Goal: Task Accomplishment & Management: Complete application form

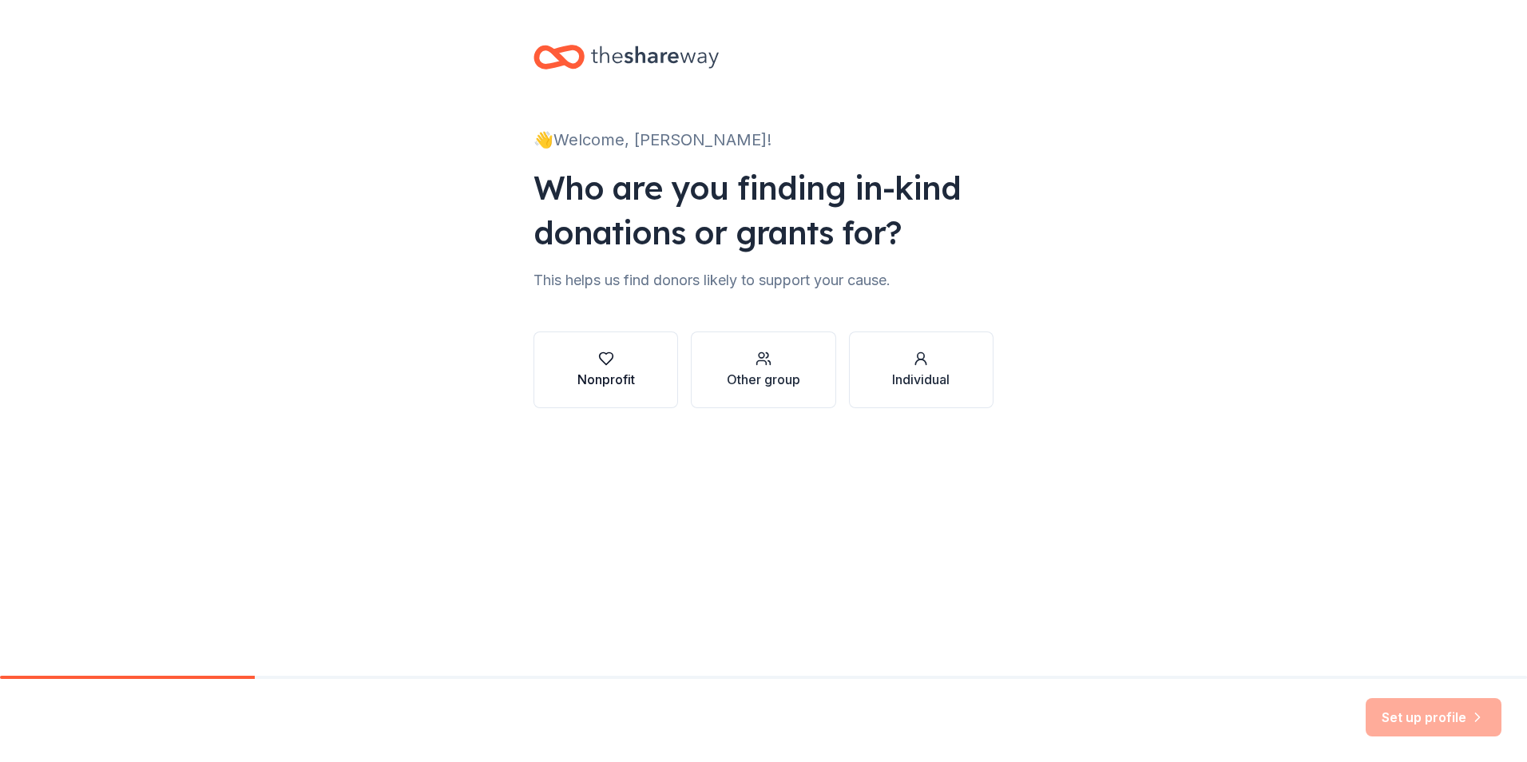
click at [609, 383] on div "Nonprofit" at bounding box center [605, 379] width 57 height 19
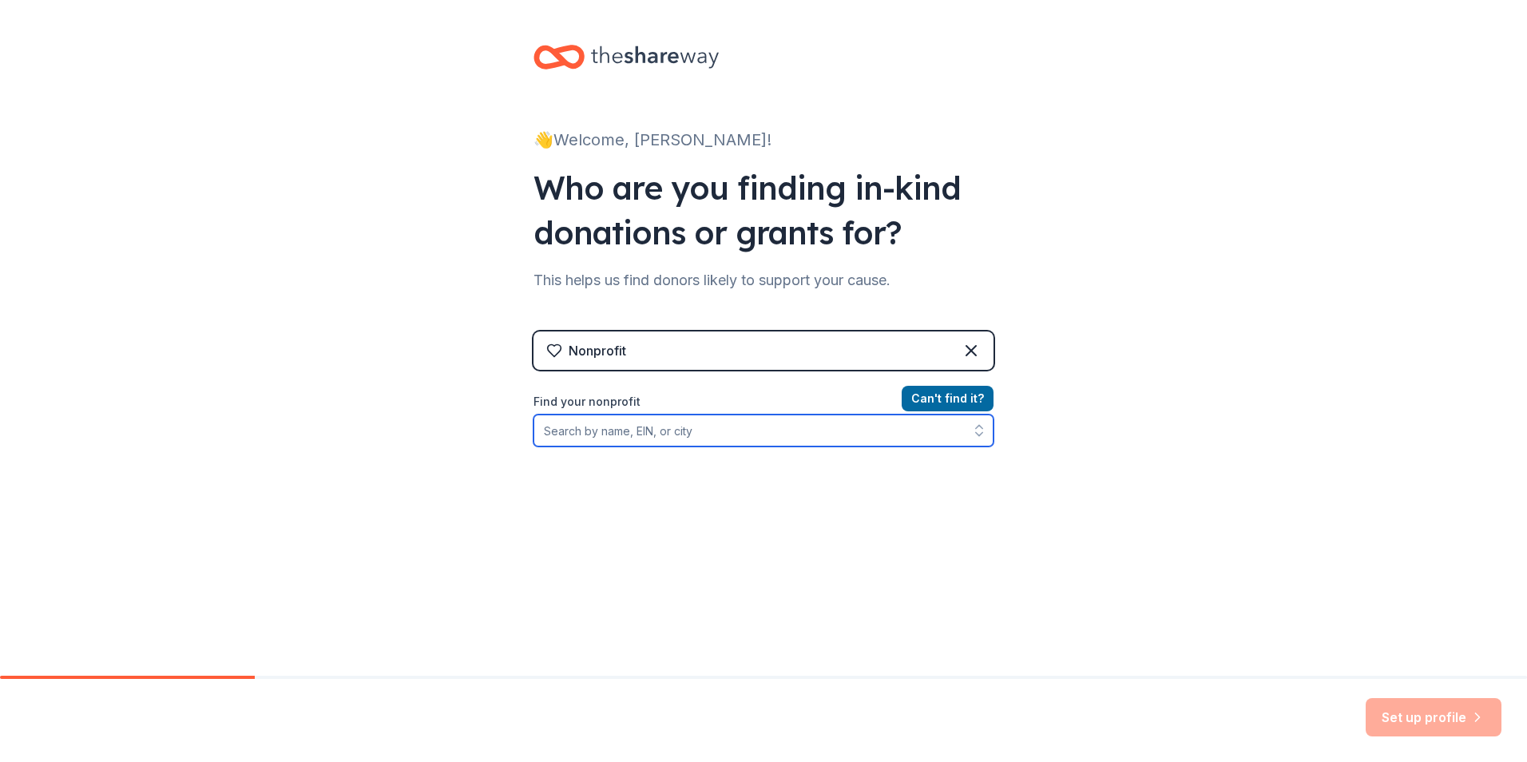
click at [707, 437] on input "Find your nonprofit" at bounding box center [763, 430] width 460 height 32
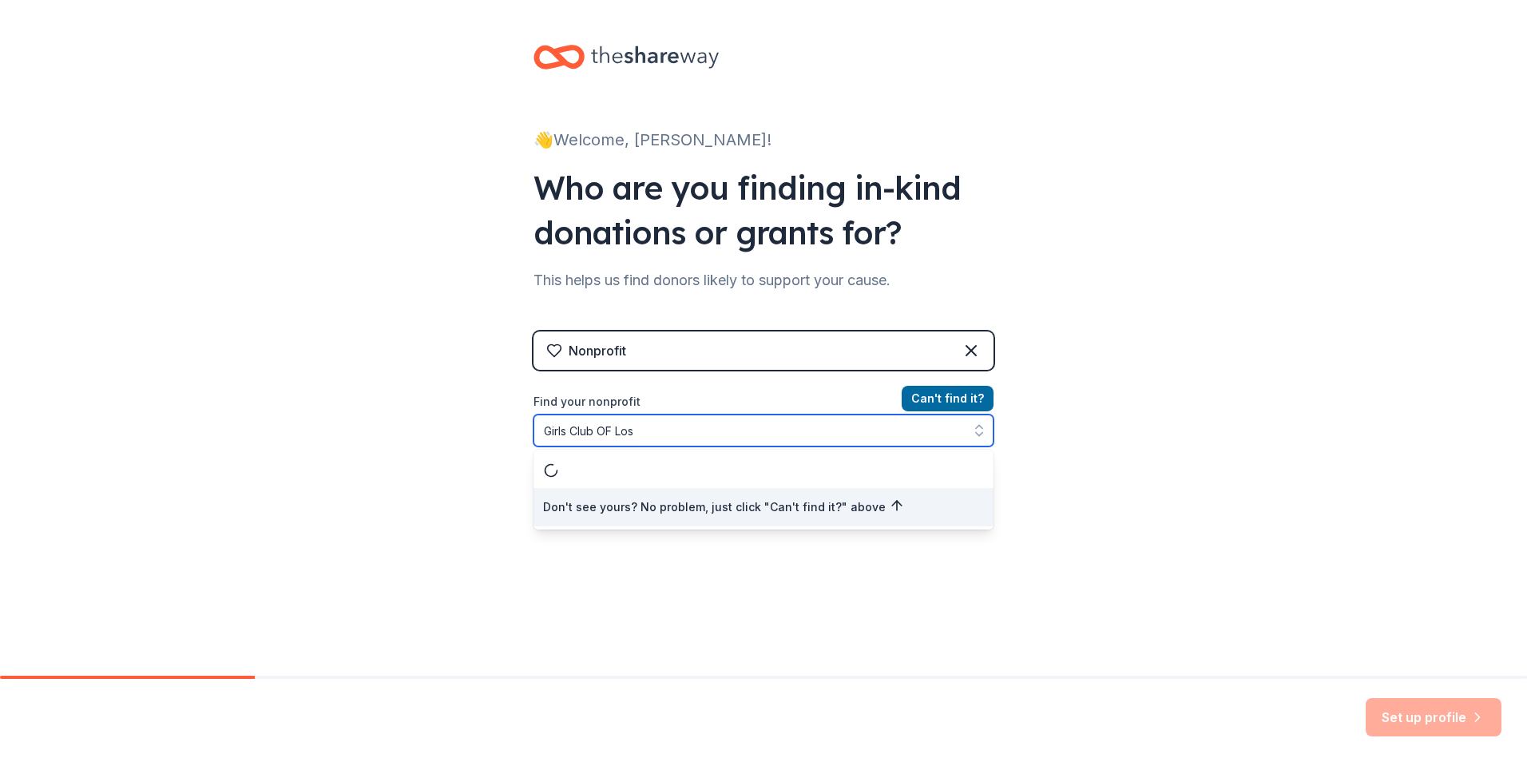
type input "Girls Club OF Los"
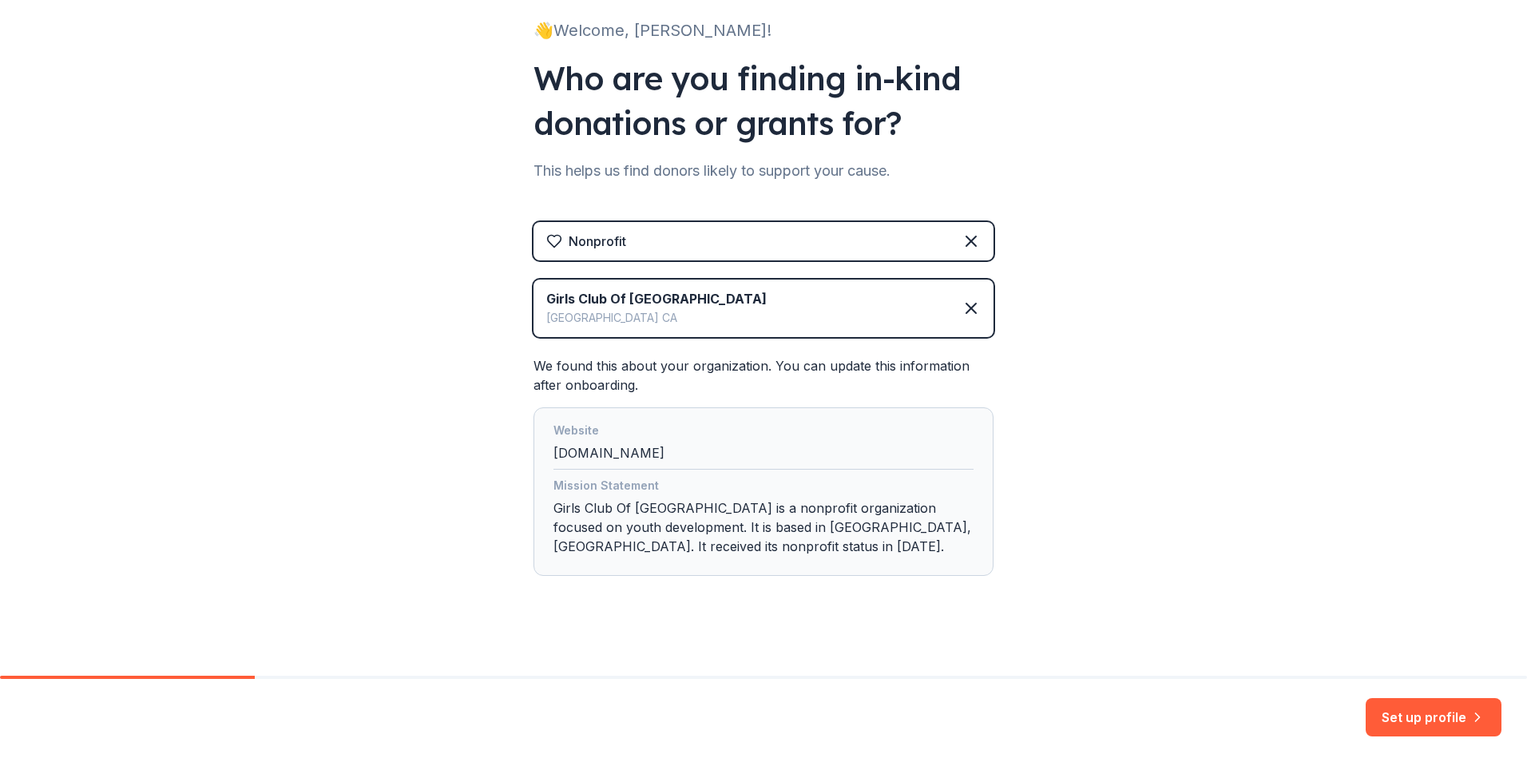
scroll to position [118, 0]
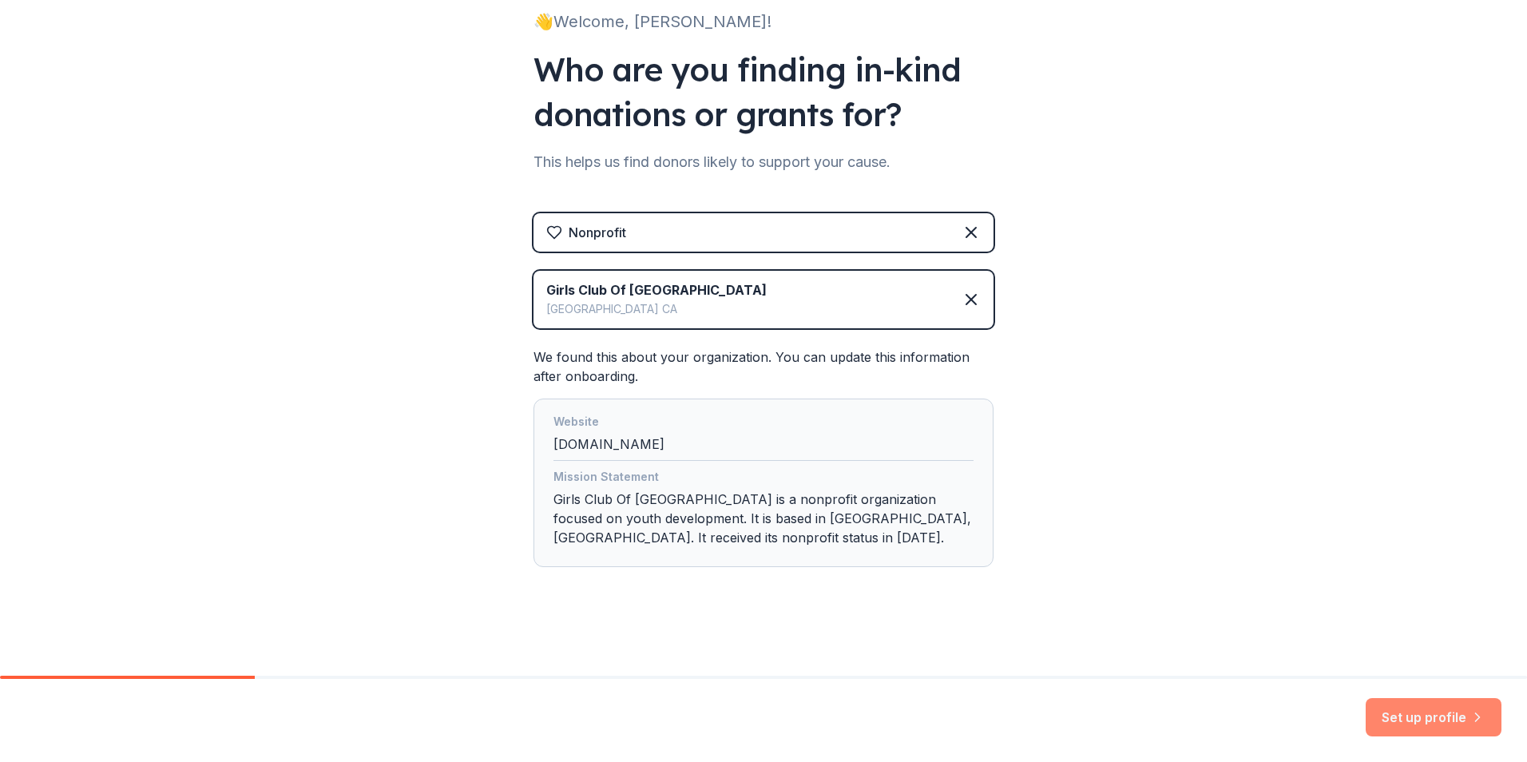
click at [1429, 707] on button "Set up profile" at bounding box center [1433, 717] width 136 height 38
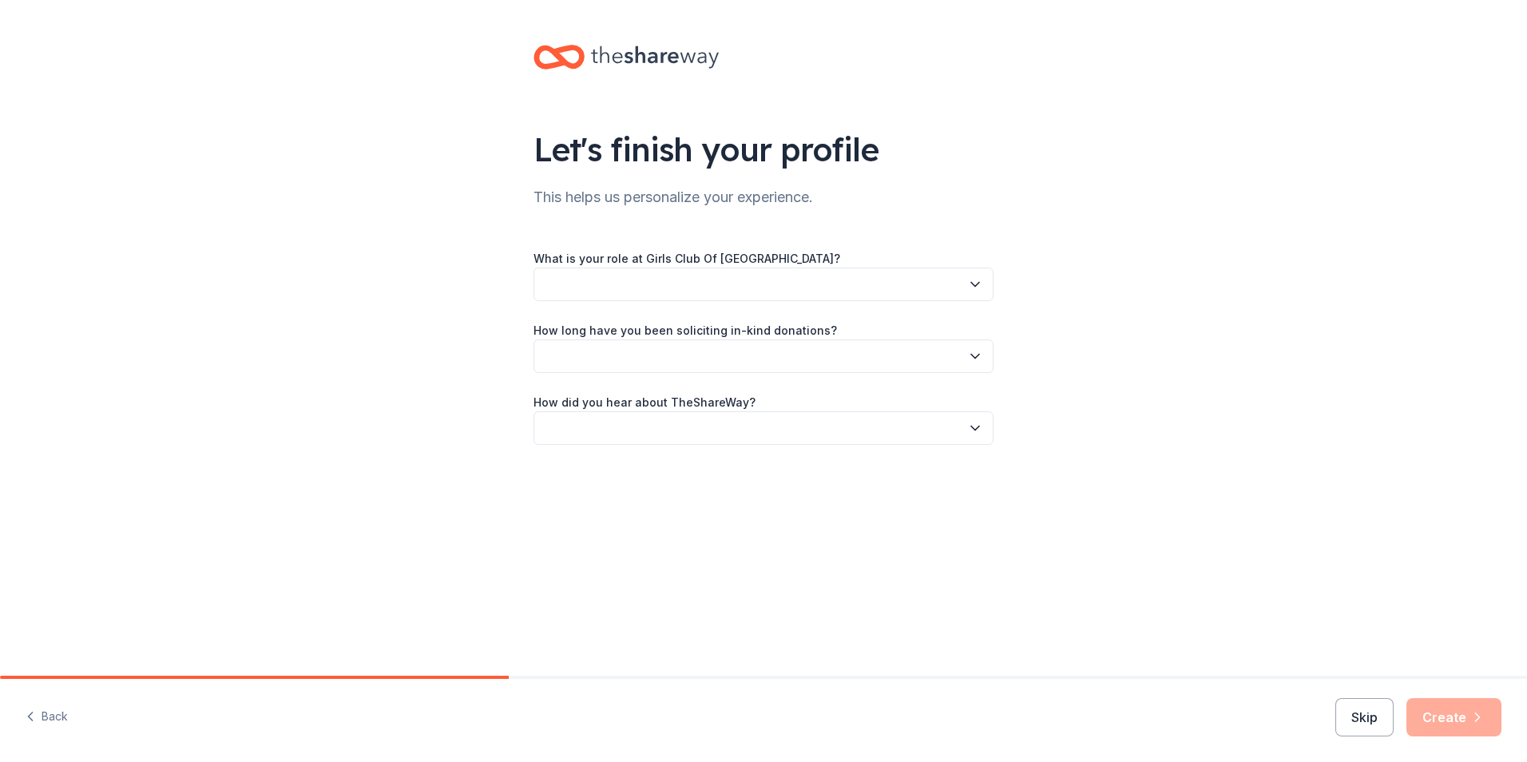
click at [750, 287] on button "button" at bounding box center [763, 284] width 460 height 34
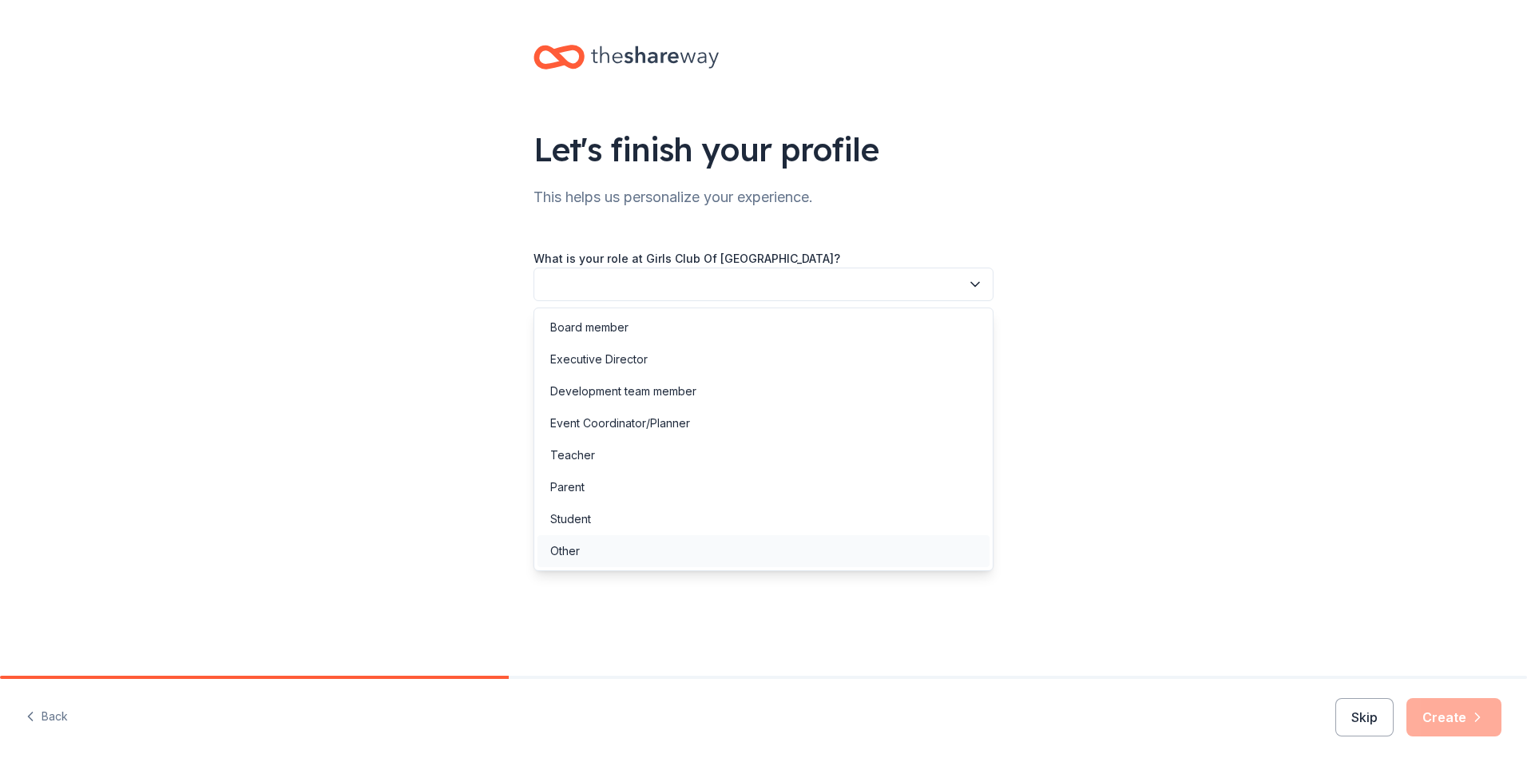
click at [707, 552] on div "Other" at bounding box center [763, 551] width 452 height 32
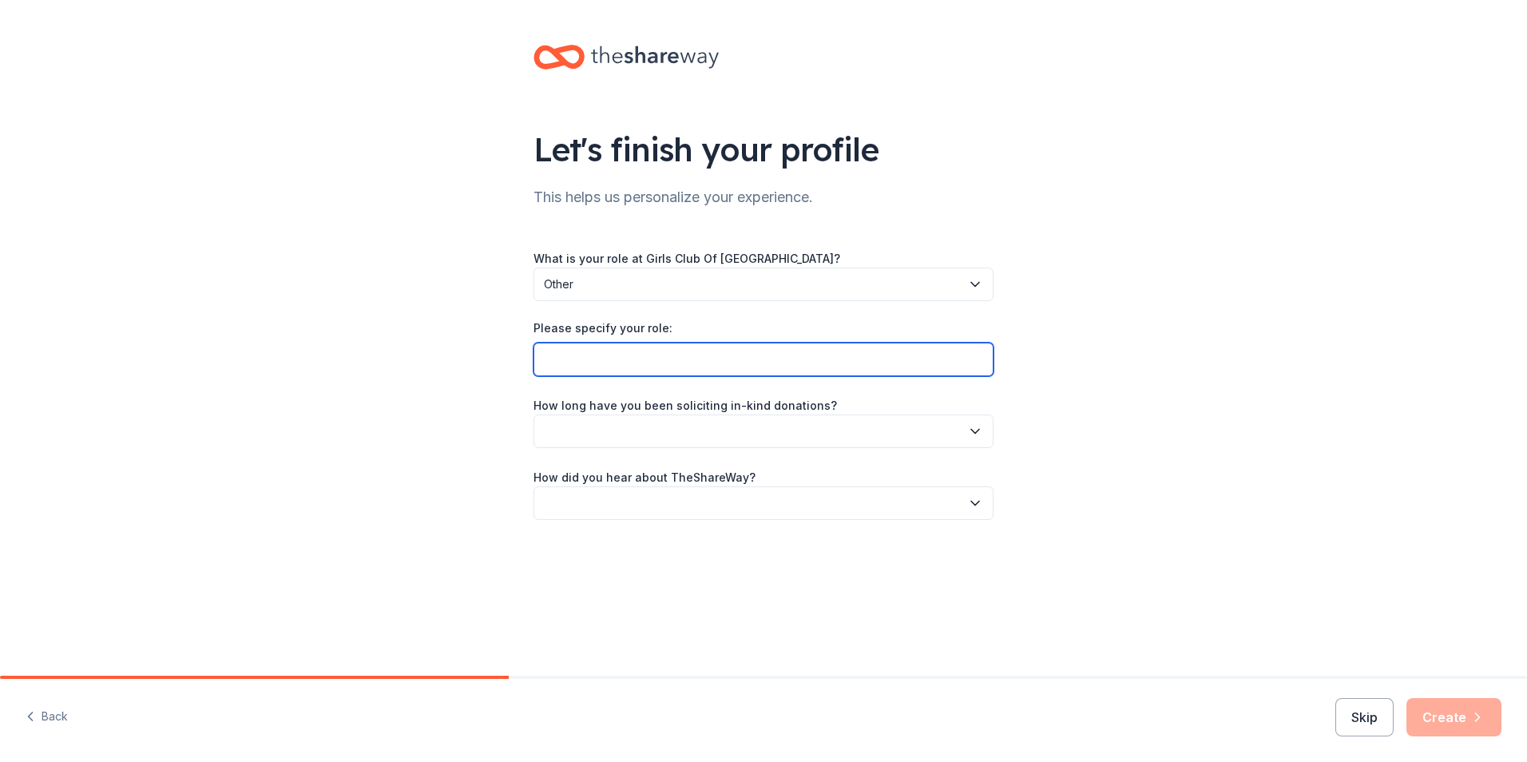
click at [687, 363] on input "Please specify your role:" at bounding box center [763, 360] width 460 height 34
type input "Project Coordinator"
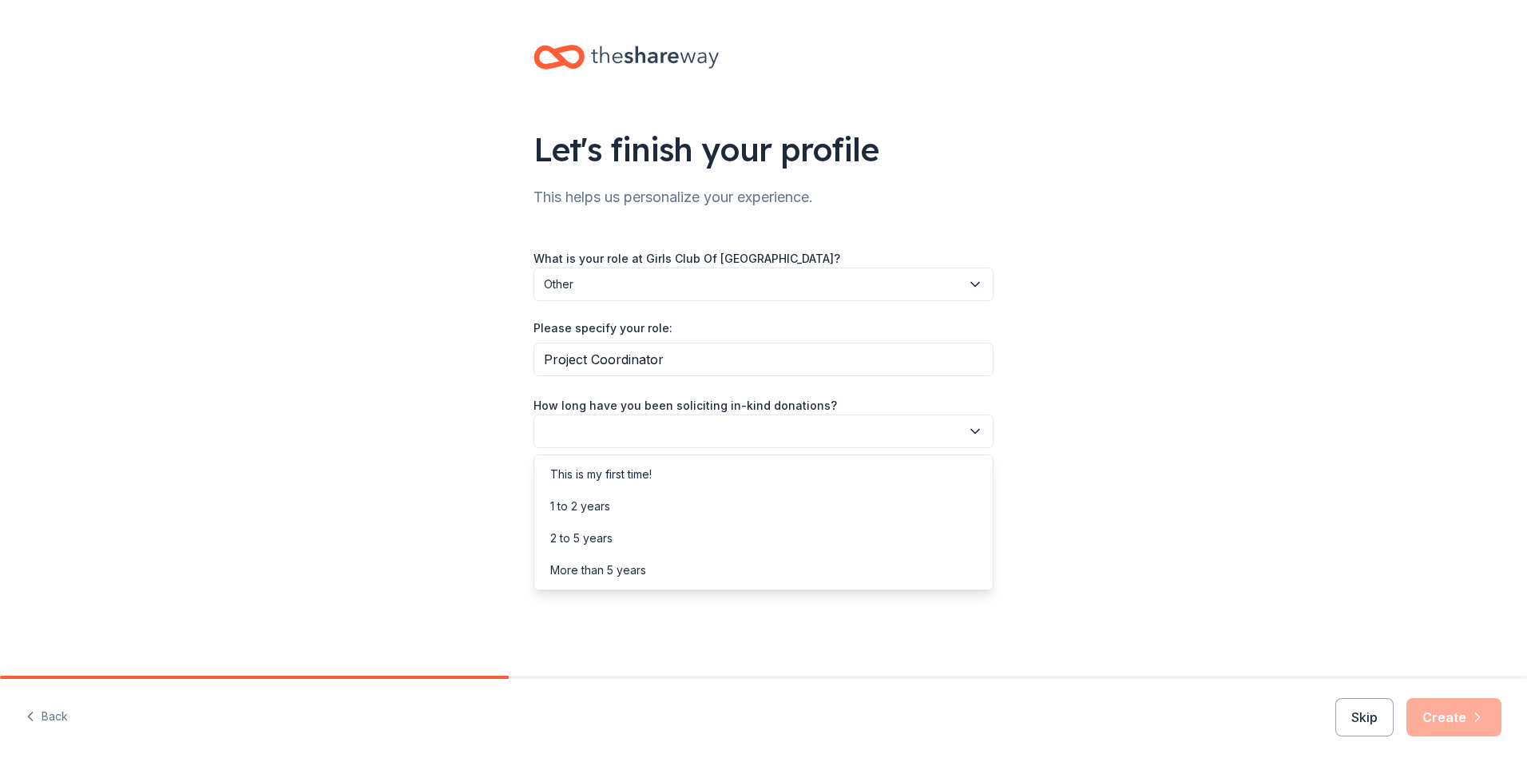
click at [680, 430] on button "button" at bounding box center [763, 431] width 460 height 34
click at [668, 481] on div "This is my first time!" at bounding box center [763, 474] width 452 height 32
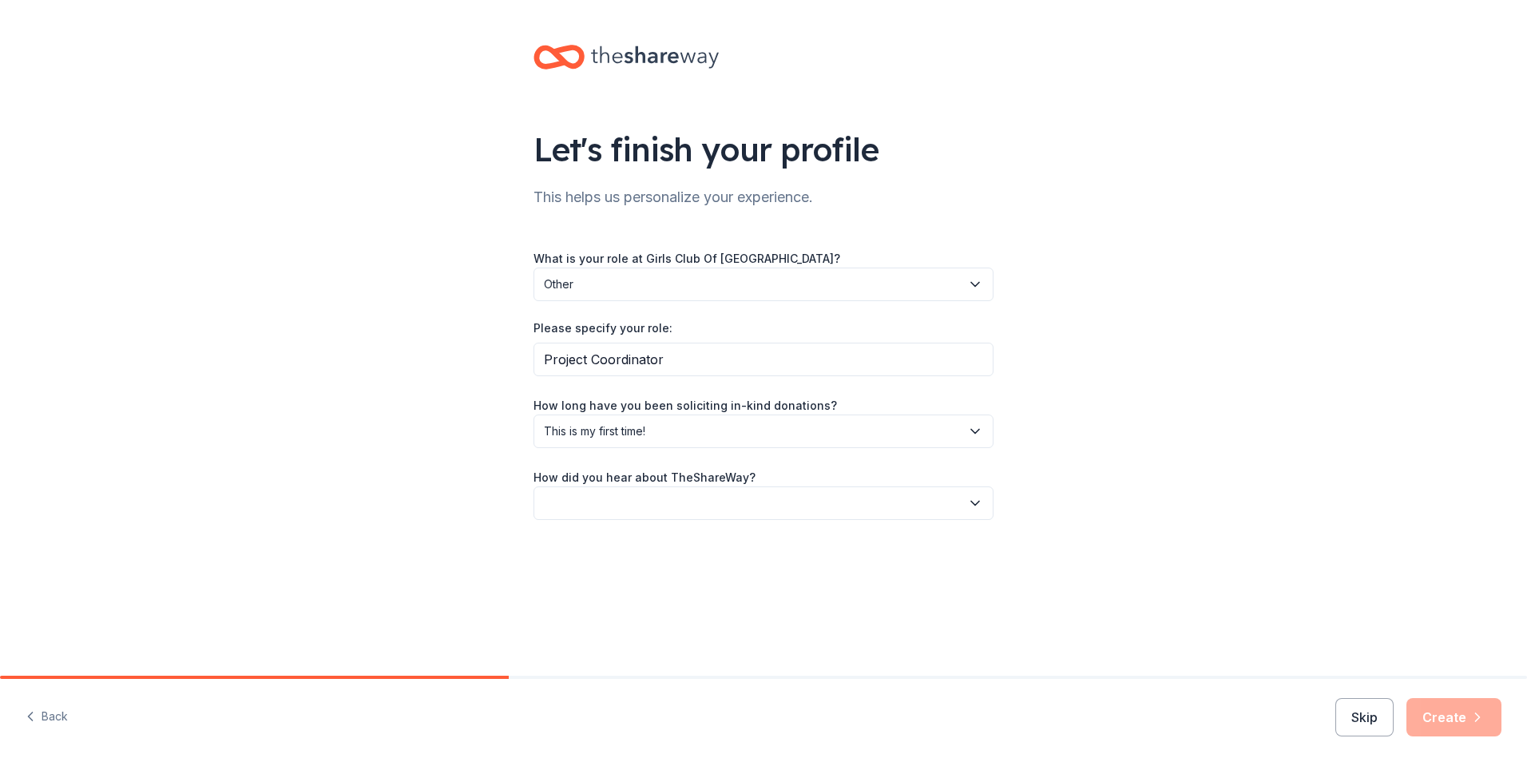
click at [697, 494] on button "button" at bounding box center [763, 503] width 460 height 34
click at [664, 580] on div "Online search" at bounding box center [763, 578] width 452 height 32
click at [1462, 716] on button "Create" at bounding box center [1453, 717] width 95 height 38
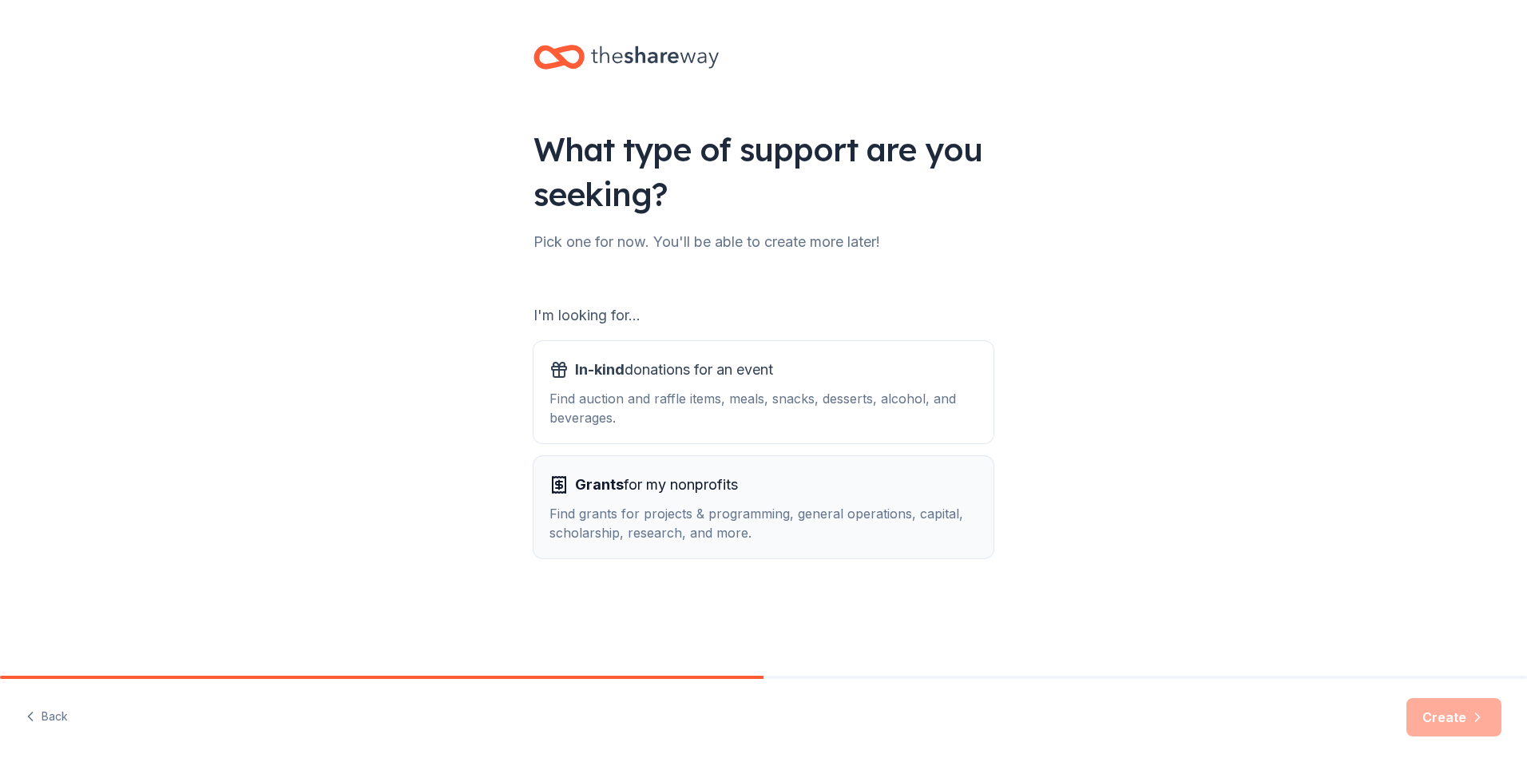
click at [687, 506] on div "Find grants for projects & programming, general operations, capital, scholarshi…" at bounding box center [763, 523] width 428 height 38
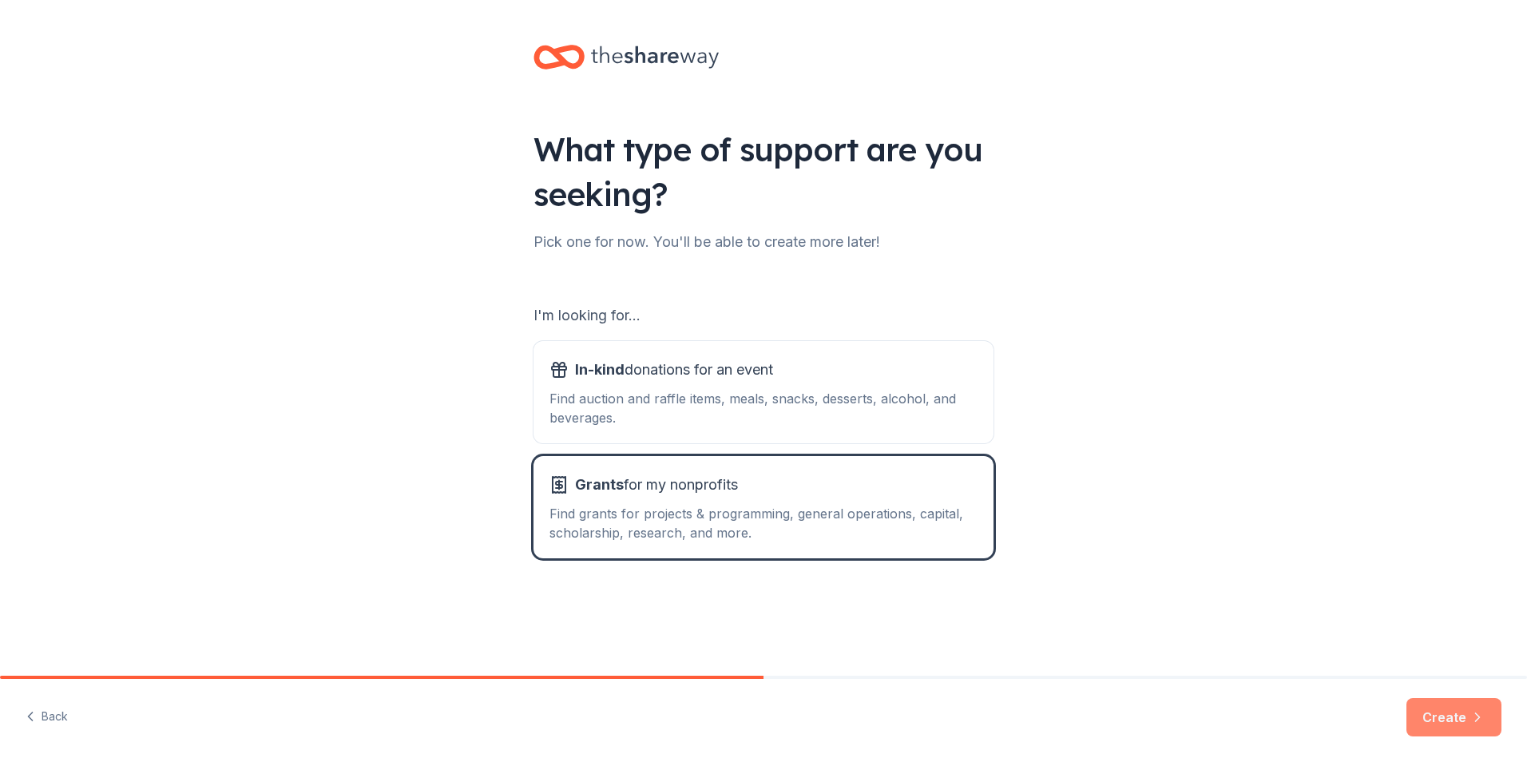
click at [1456, 724] on button "Create" at bounding box center [1453, 717] width 95 height 38
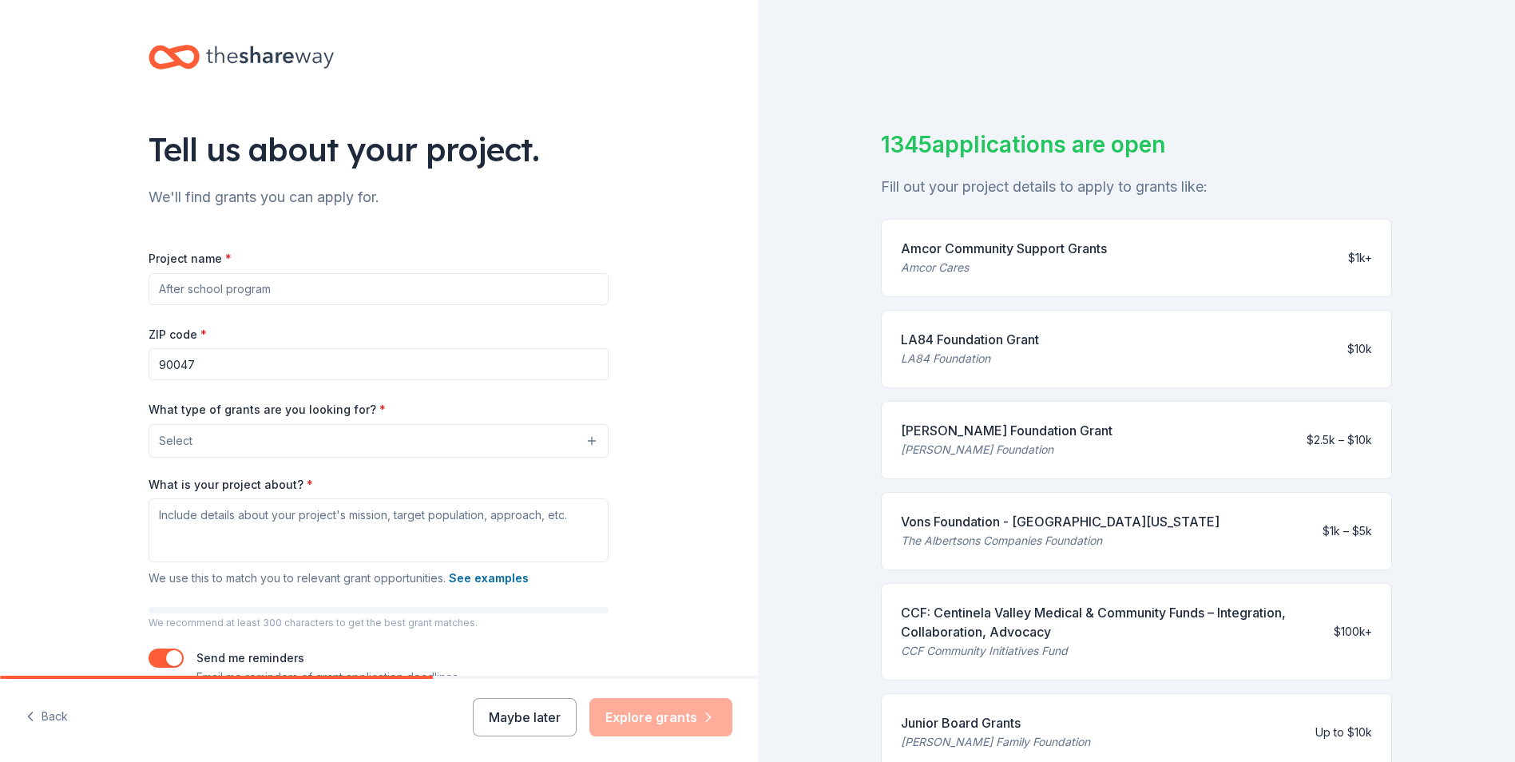
click at [349, 449] on button "Select" at bounding box center [379, 441] width 460 height 34
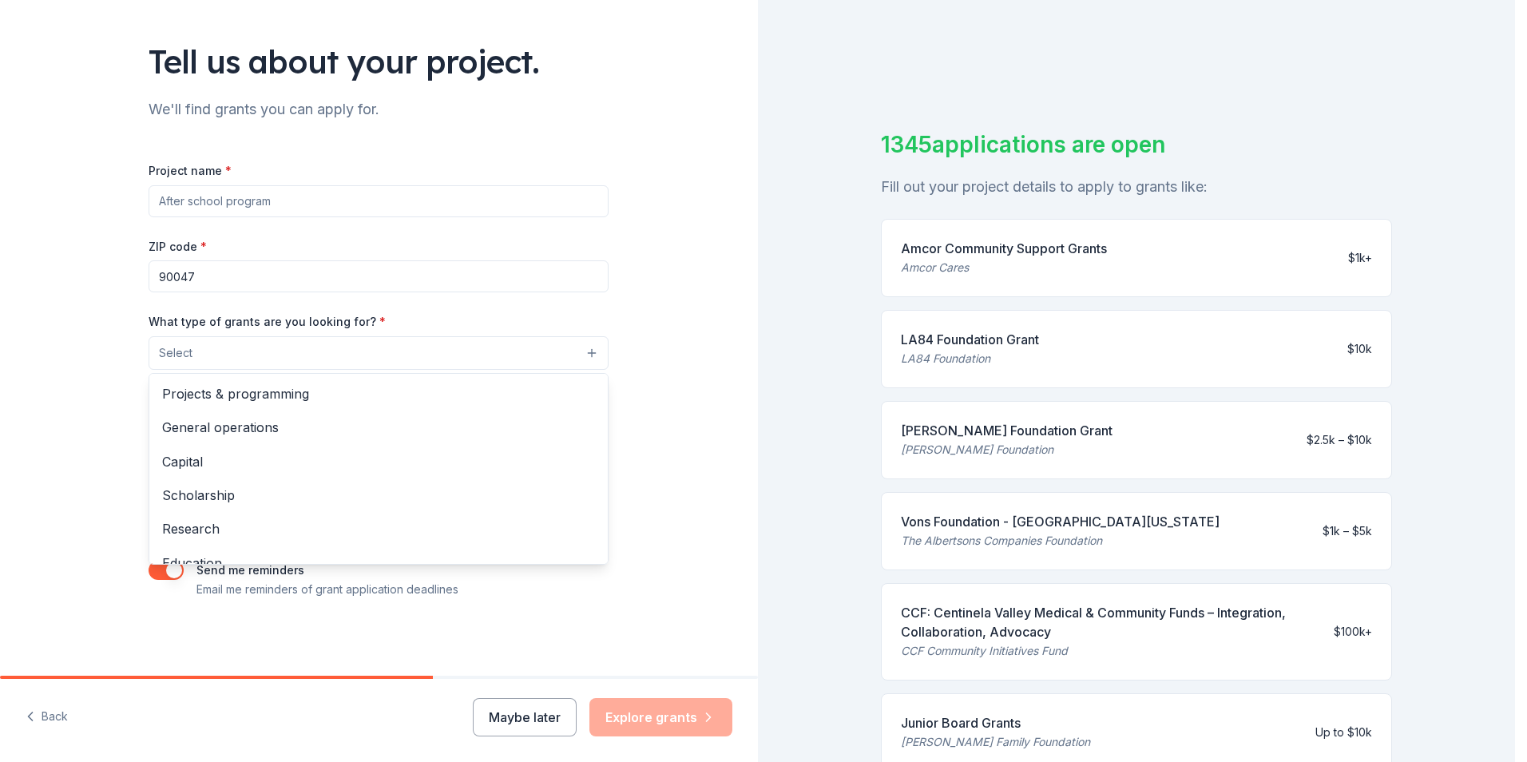
click at [62, 466] on div "Tell us about your project. We'll find grants you can apply for. Project name *…" at bounding box center [379, 293] width 758 height 763
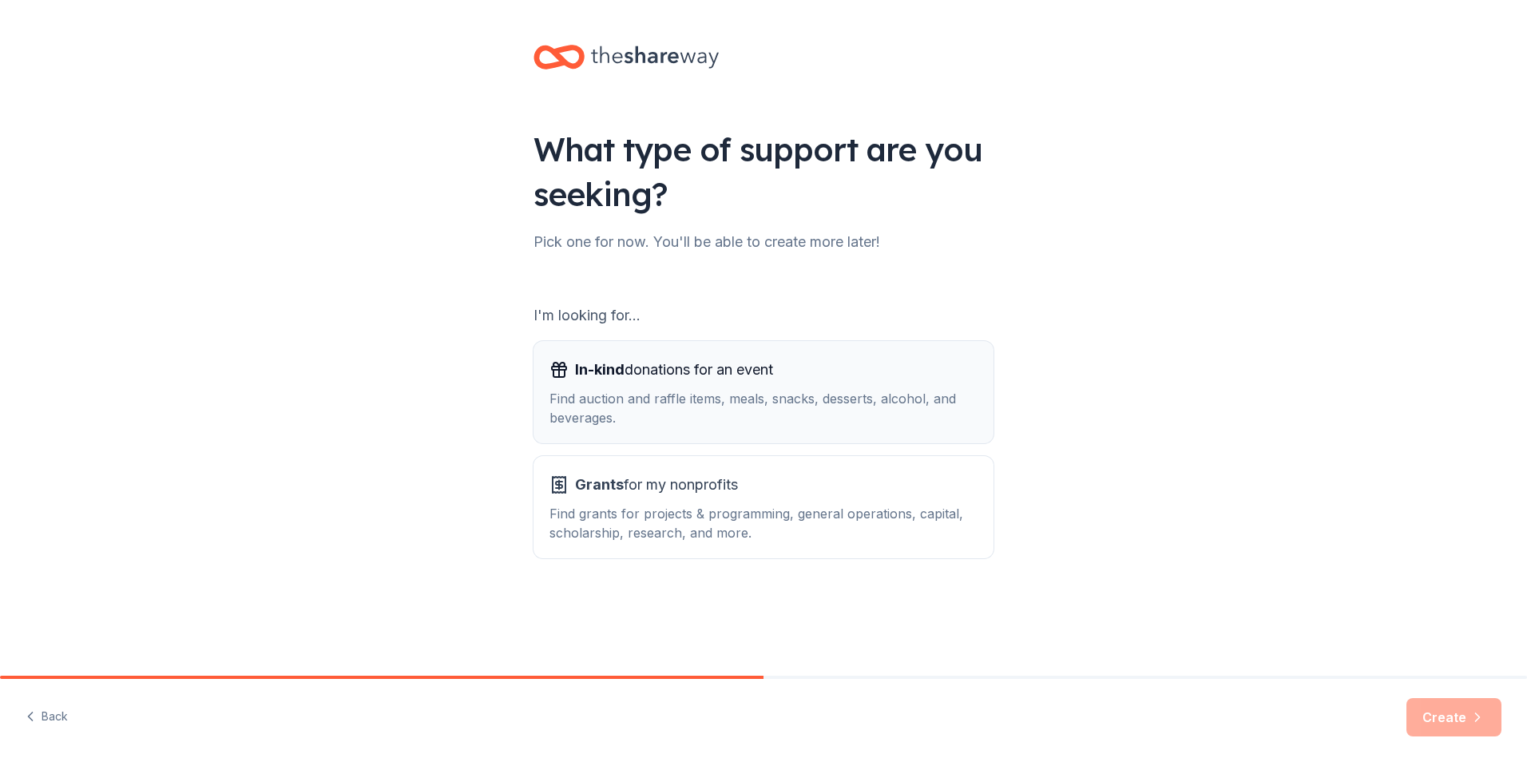
click at [698, 390] on div "Find auction and raffle items, meals, snacks, desserts, alcohol, and beverages." at bounding box center [763, 408] width 428 height 38
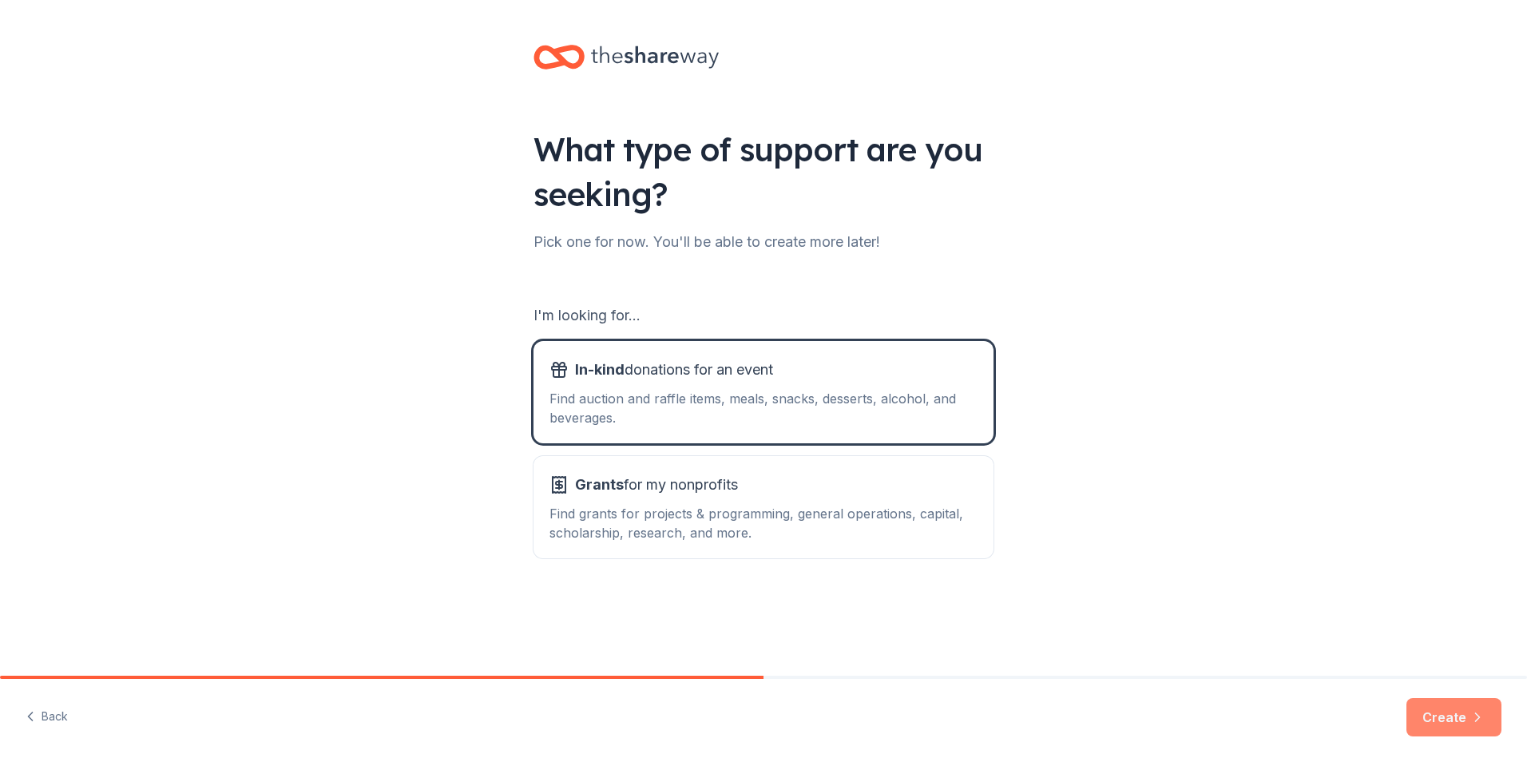
click at [1452, 717] on button "Create" at bounding box center [1453, 717] width 95 height 38
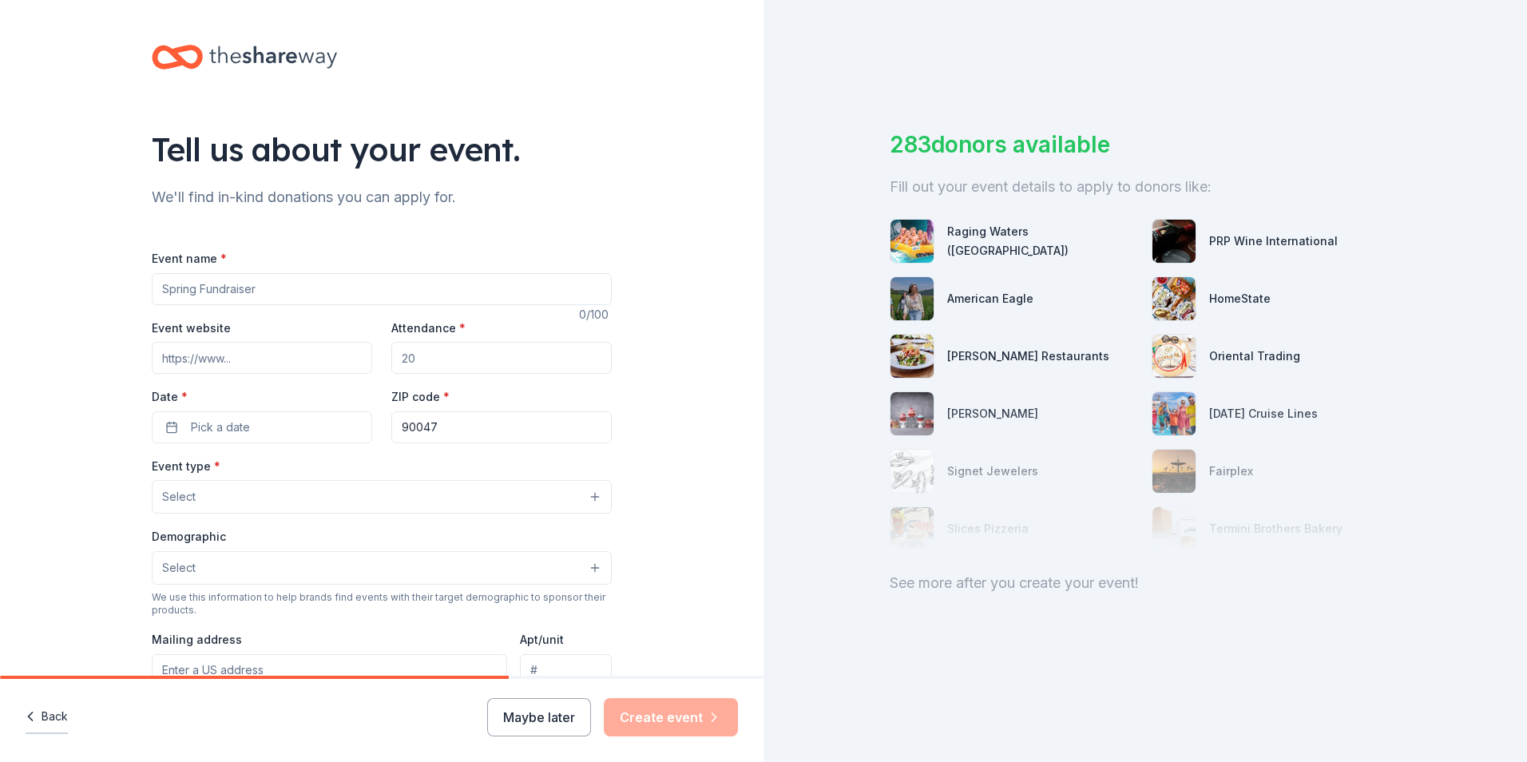
click at [40, 723] on button "Back" at bounding box center [47, 717] width 42 height 34
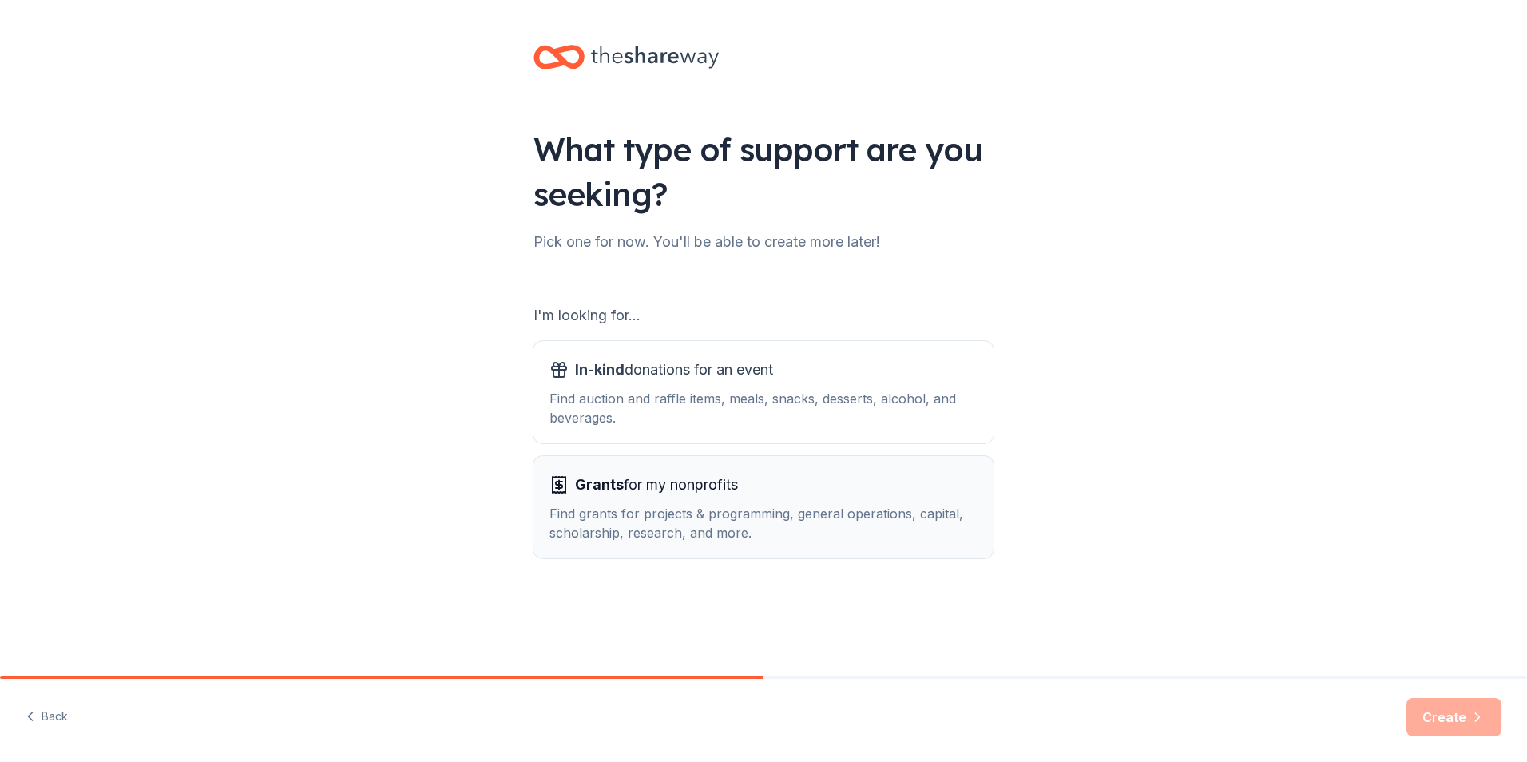
click at [754, 512] on div "Find grants for projects & programming, general operations, capital, scholarshi…" at bounding box center [763, 523] width 428 height 38
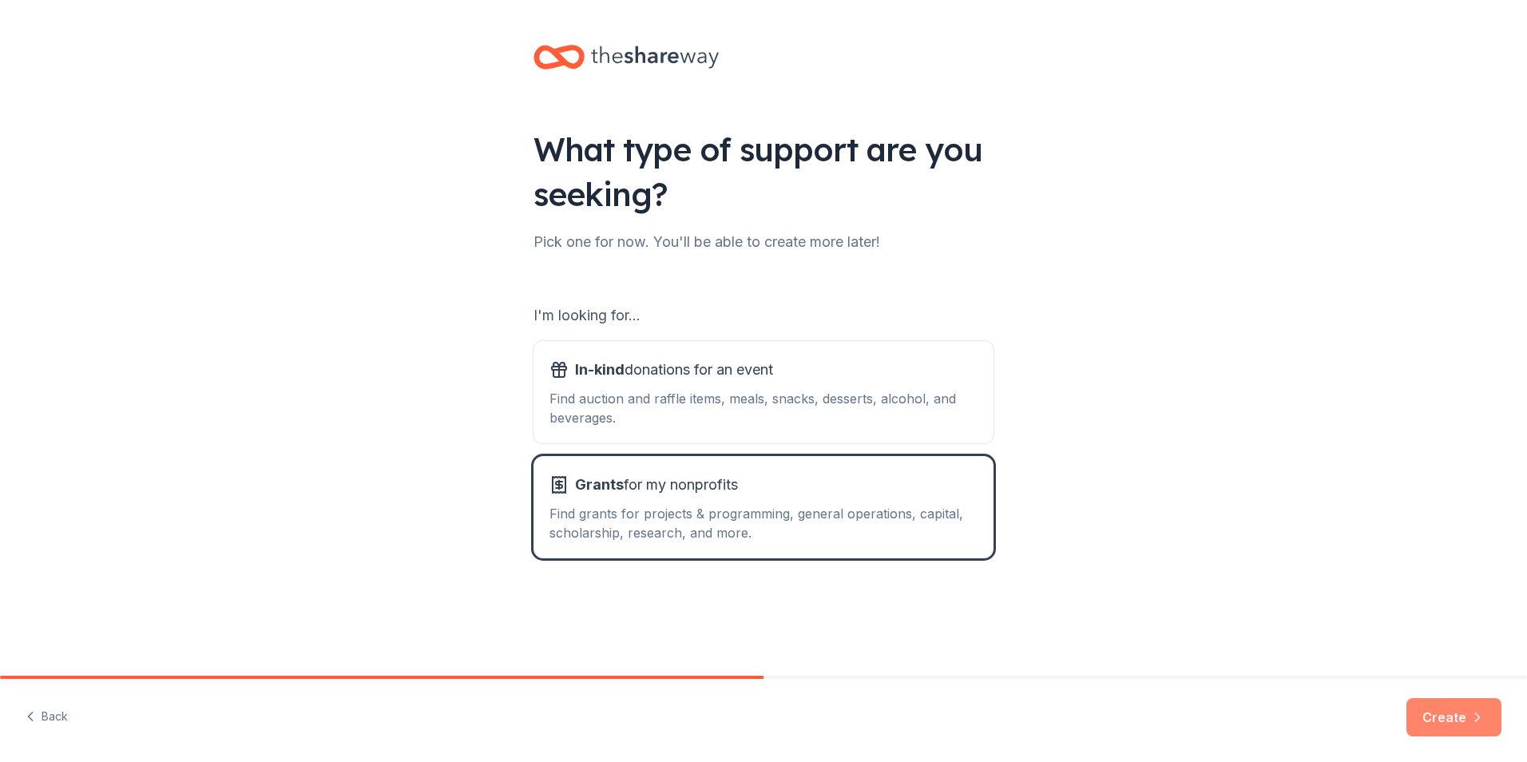
click at [1439, 721] on button "Create" at bounding box center [1453, 717] width 95 height 38
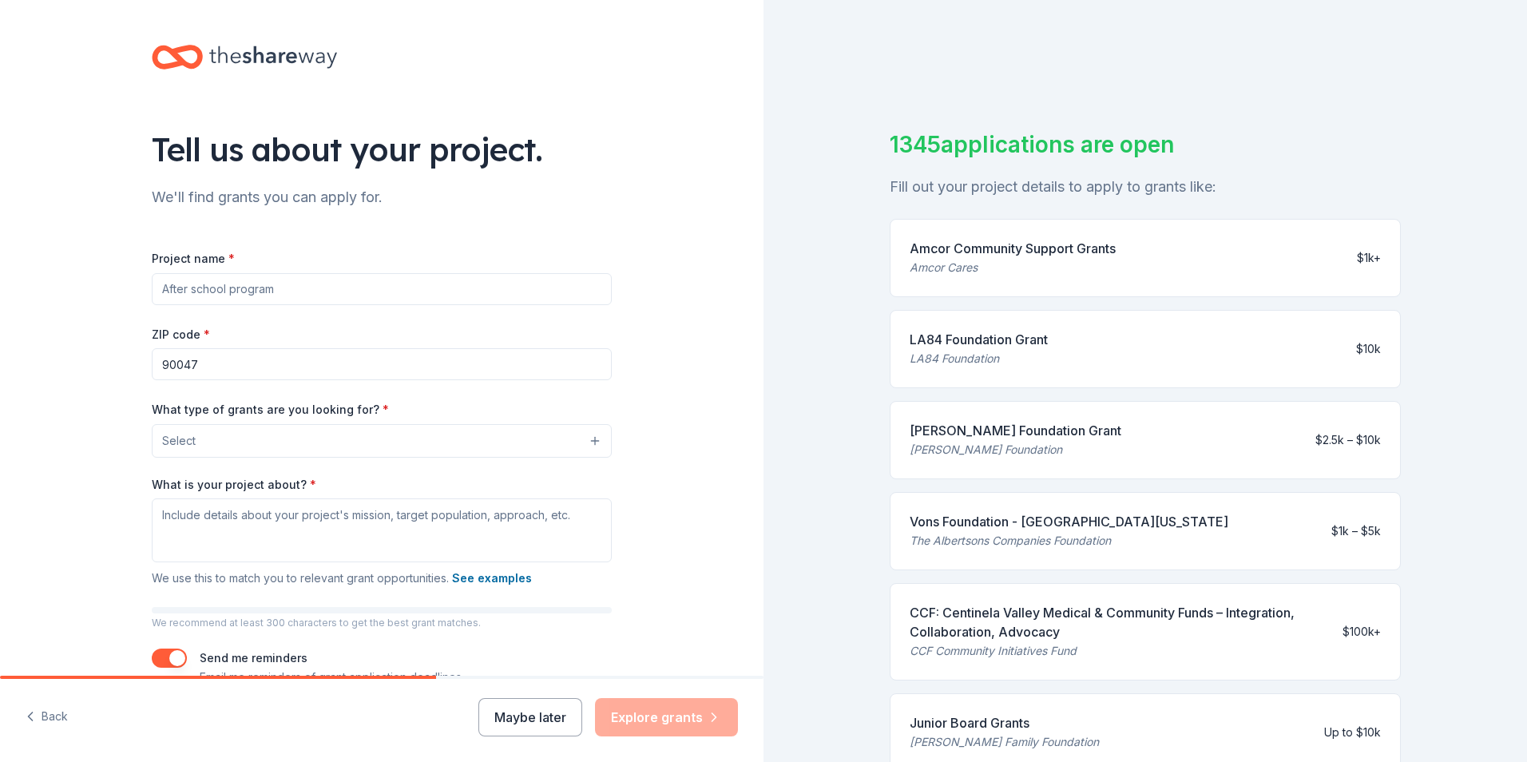
click at [383, 443] on button "Select" at bounding box center [382, 441] width 460 height 34
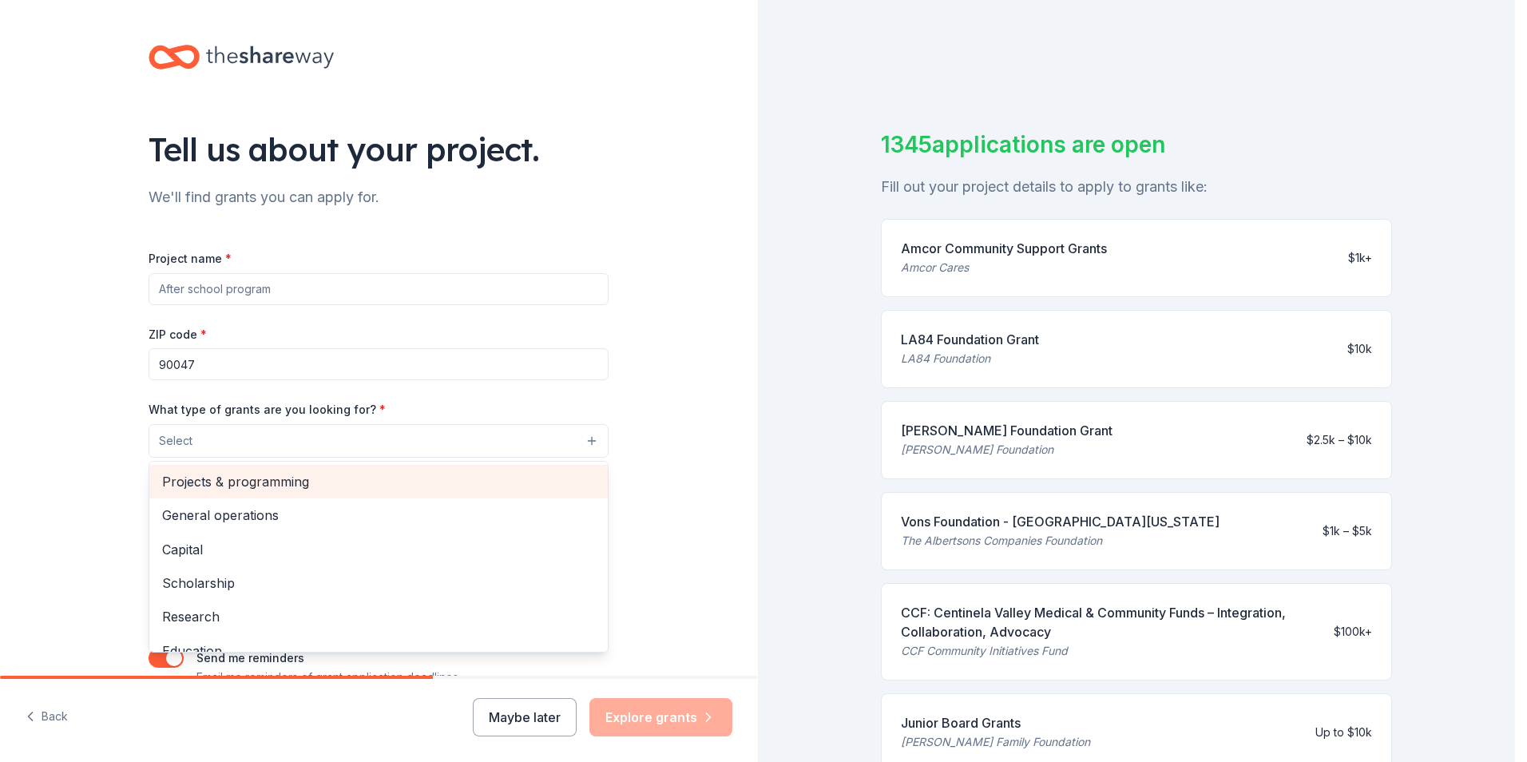
click at [446, 487] on span "Projects & programming" at bounding box center [378, 481] width 433 height 21
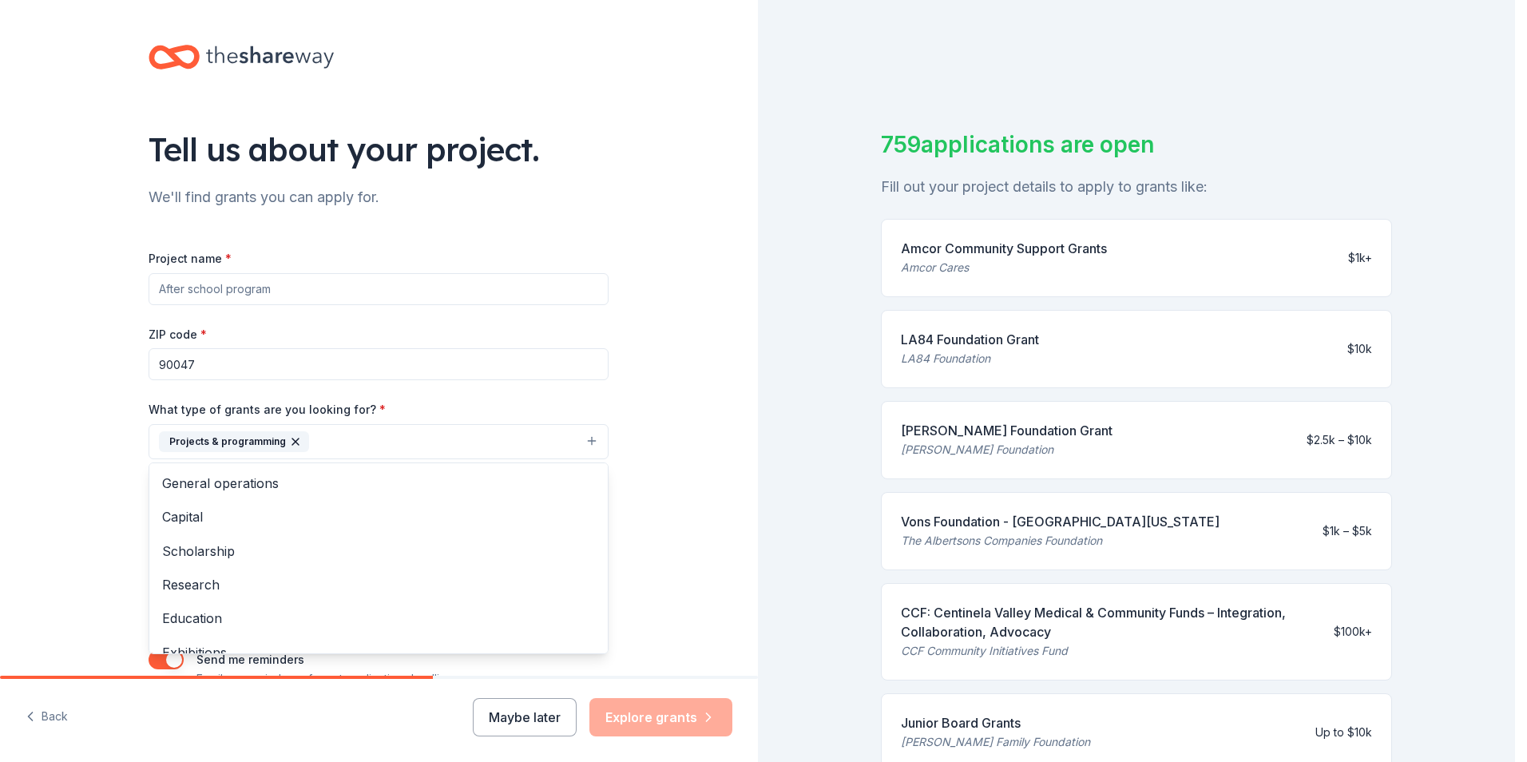
click at [690, 486] on div "Tell us about your project. We'll find grants you can apply for. Project name *…" at bounding box center [379, 382] width 758 height 765
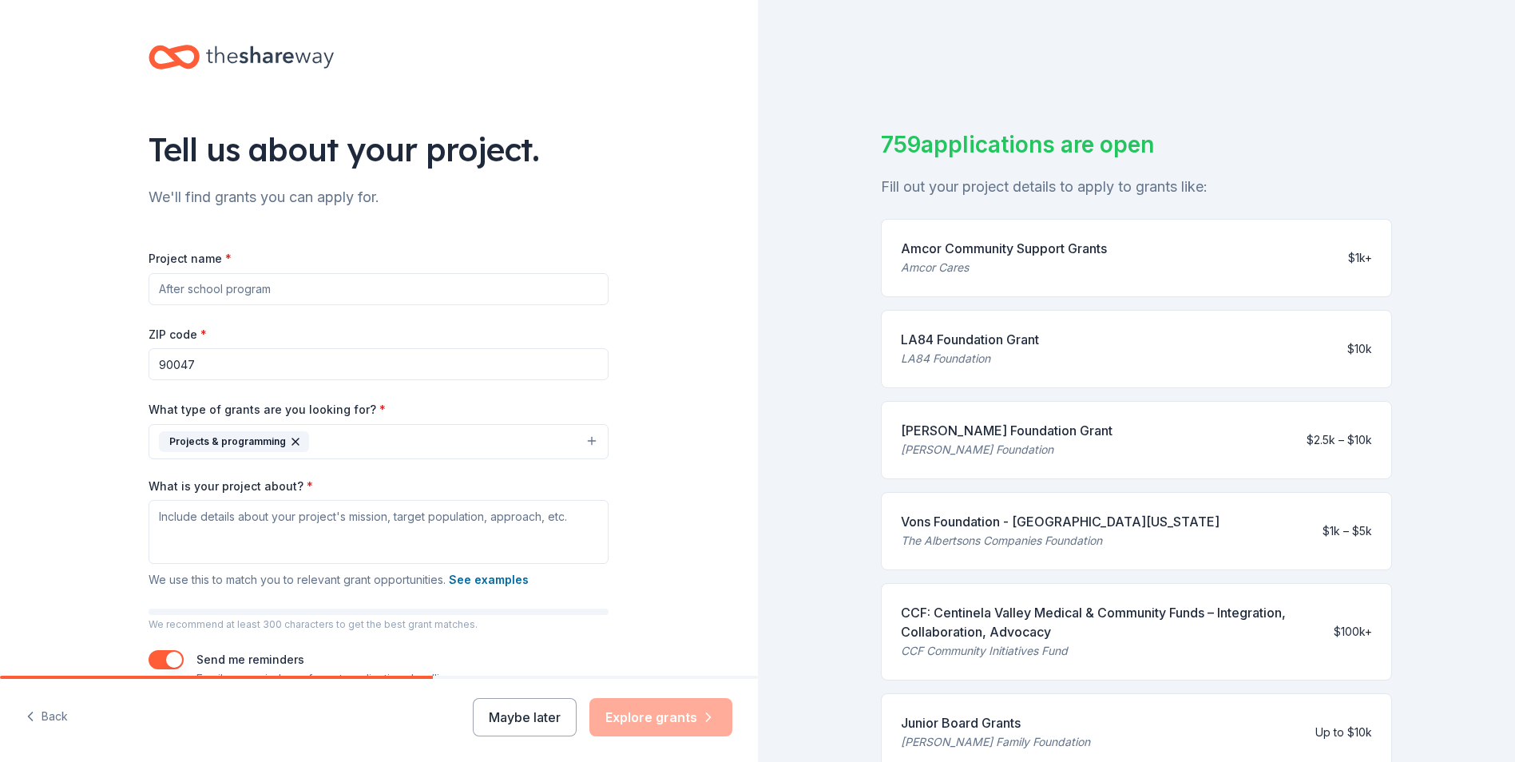
click at [594, 444] on button "Projects & programming" at bounding box center [379, 441] width 460 height 35
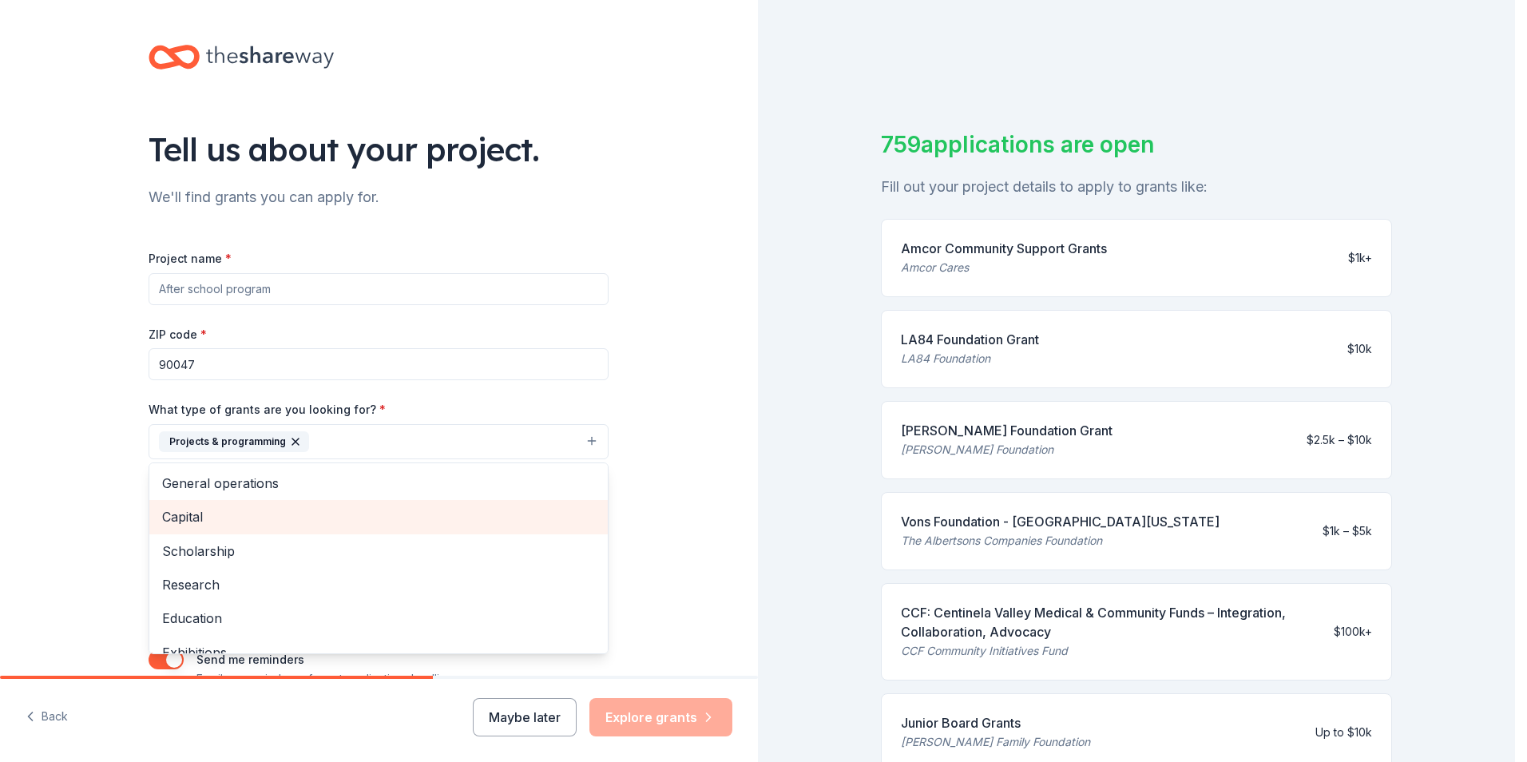
click at [473, 513] on span "Capital" at bounding box center [378, 516] width 433 height 21
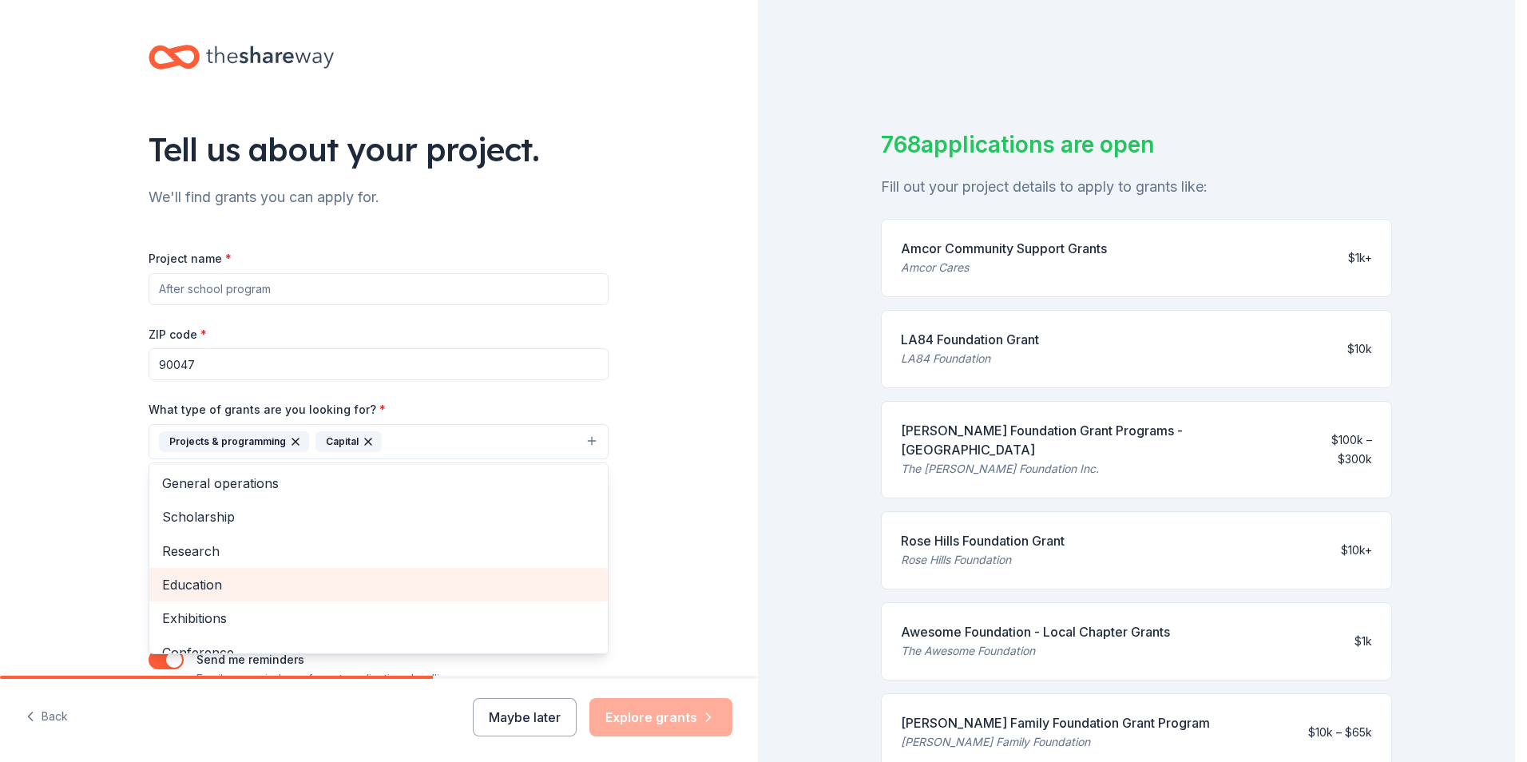
click at [504, 593] on span "Education" at bounding box center [378, 584] width 433 height 21
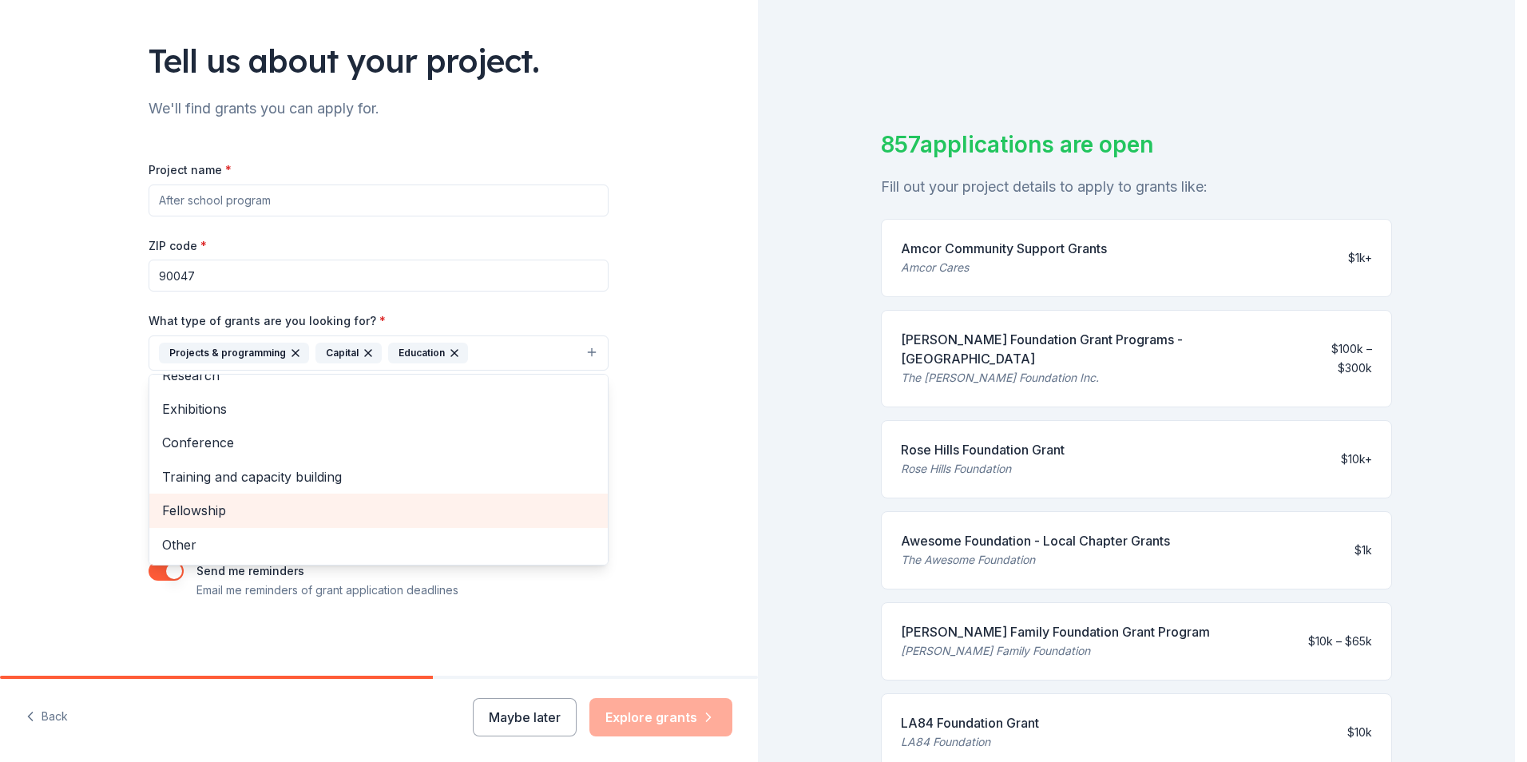
scroll to position [89, 0]
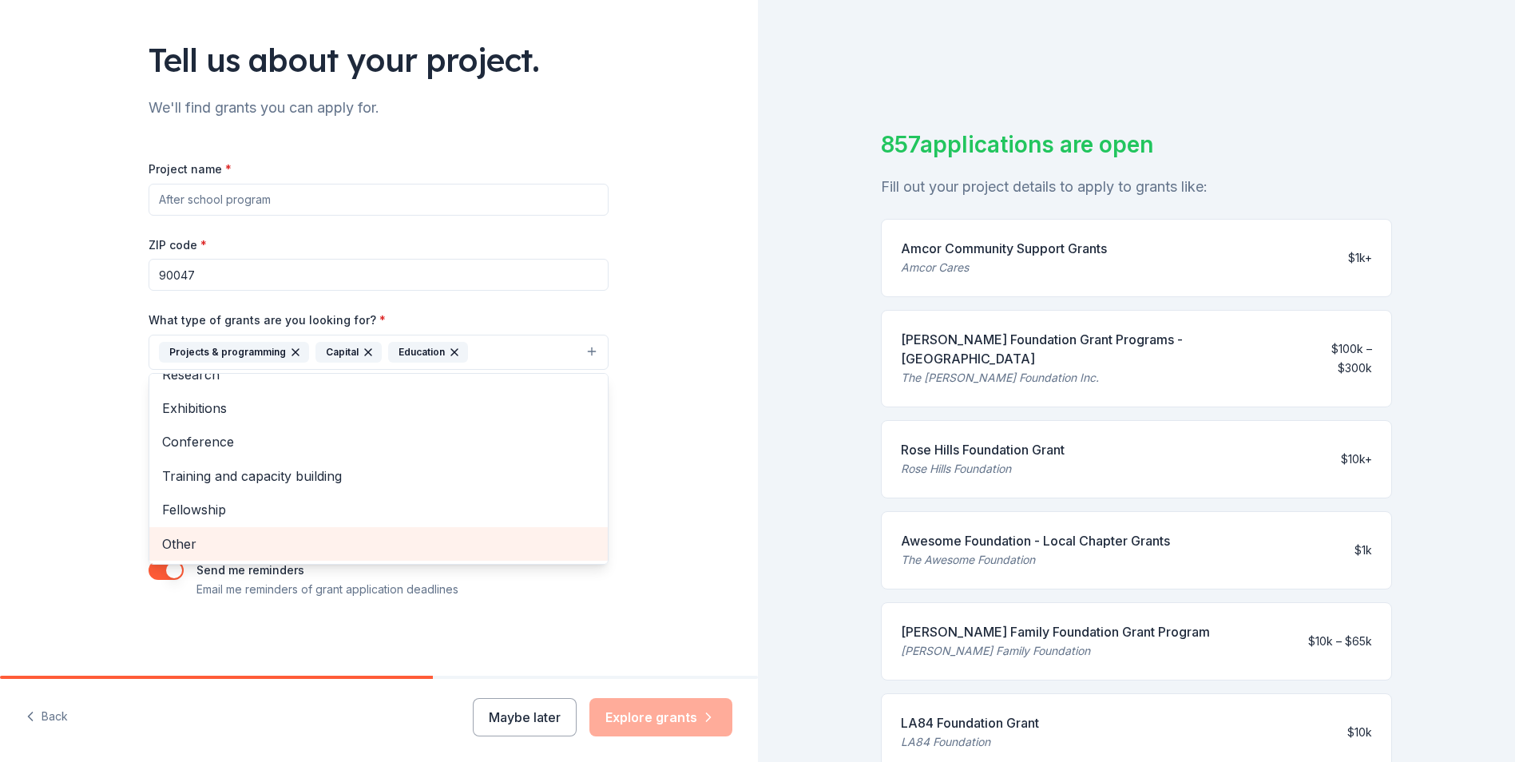
click at [483, 553] on span "Other" at bounding box center [378, 543] width 433 height 21
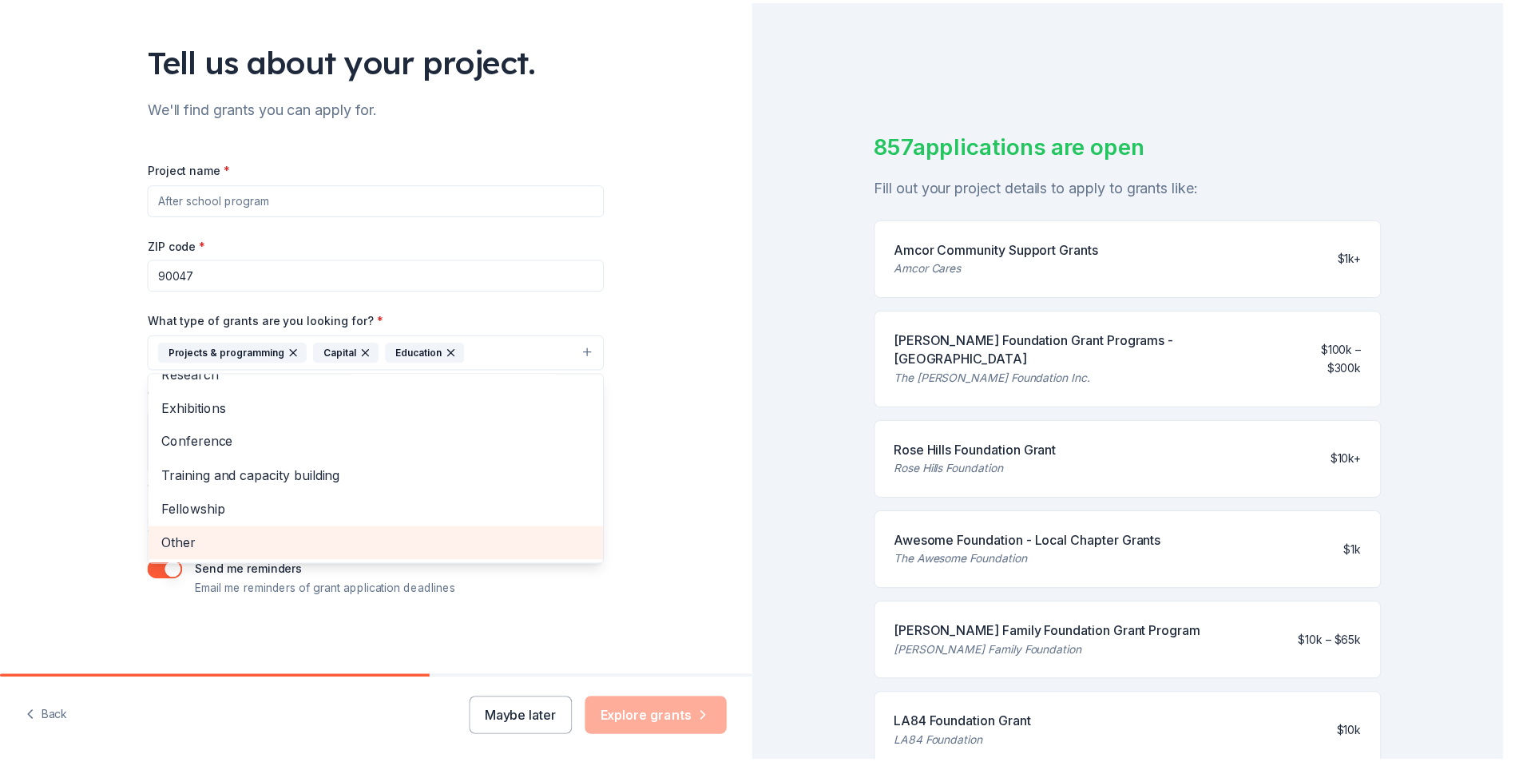
scroll to position [53, 0]
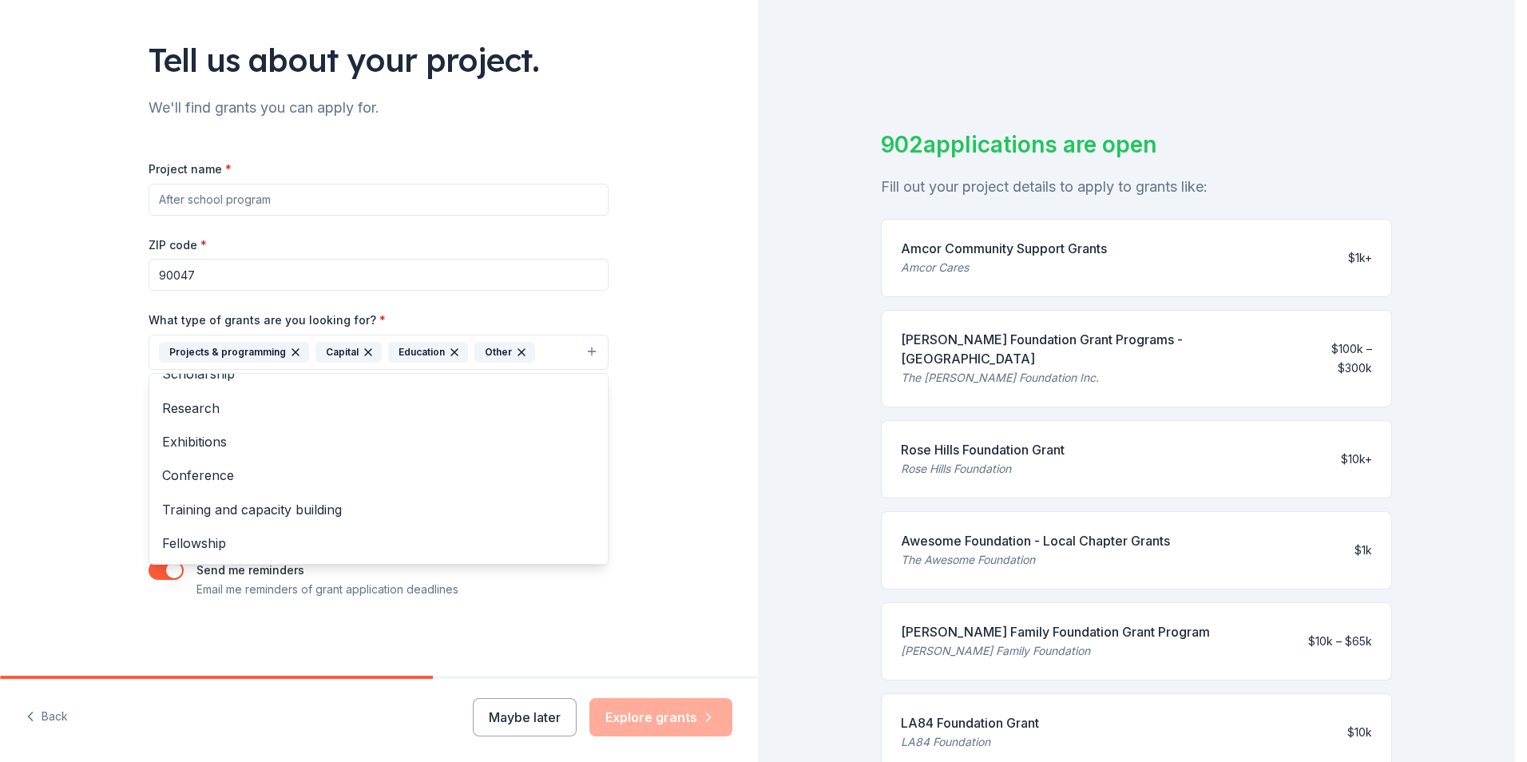
click at [714, 480] on div "Tell us about your project. We'll find grants you can apply for. Project name *…" at bounding box center [379, 293] width 758 height 765
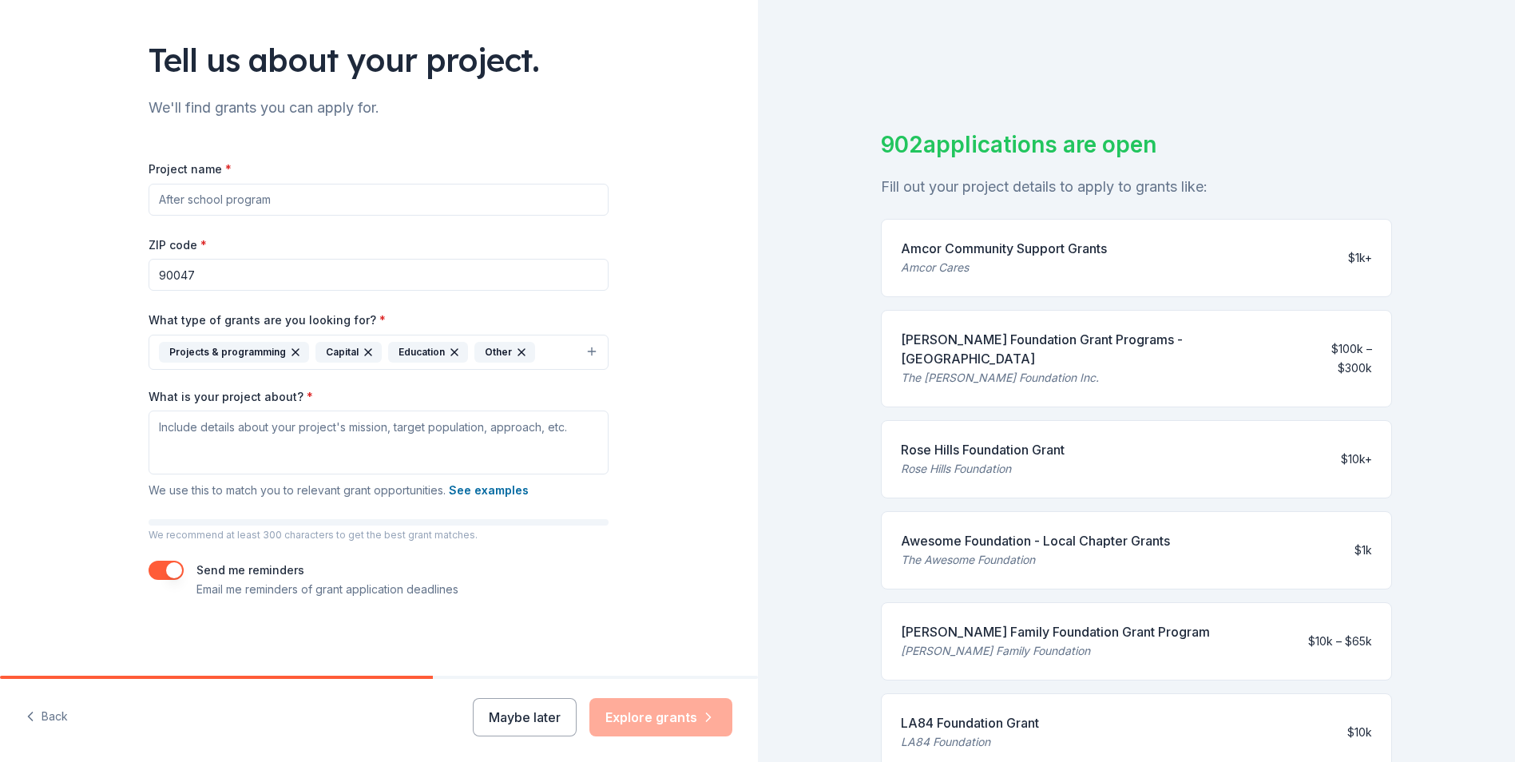
click at [1084, 368] on div "The [PERSON_NAME] Foundation Inc." at bounding box center [1094, 377] width 386 height 19
click at [1079, 347] on div "[PERSON_NAME] Foundation Grant Programs - [GEOGRAPHIC_DATA]" at bounding box center [1094, 349] width 386 height 38
click at [1070, 343] on div "[PERSON_NAME] Foundation Grant Programs - [GEOGRAPHIC_DATA]" at bounding box center [1094, 349] width 386 height 38
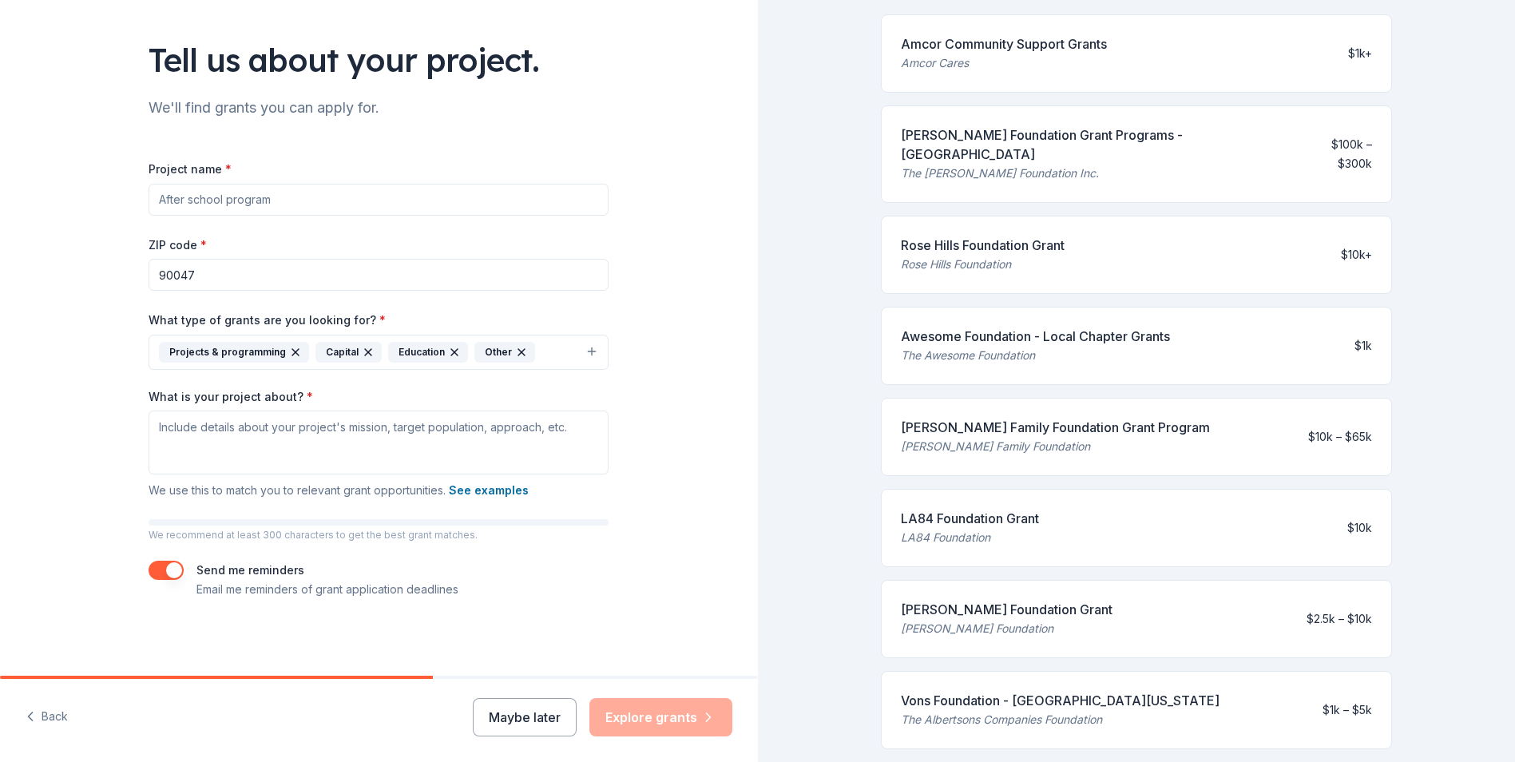
scroll to position [194, 0]
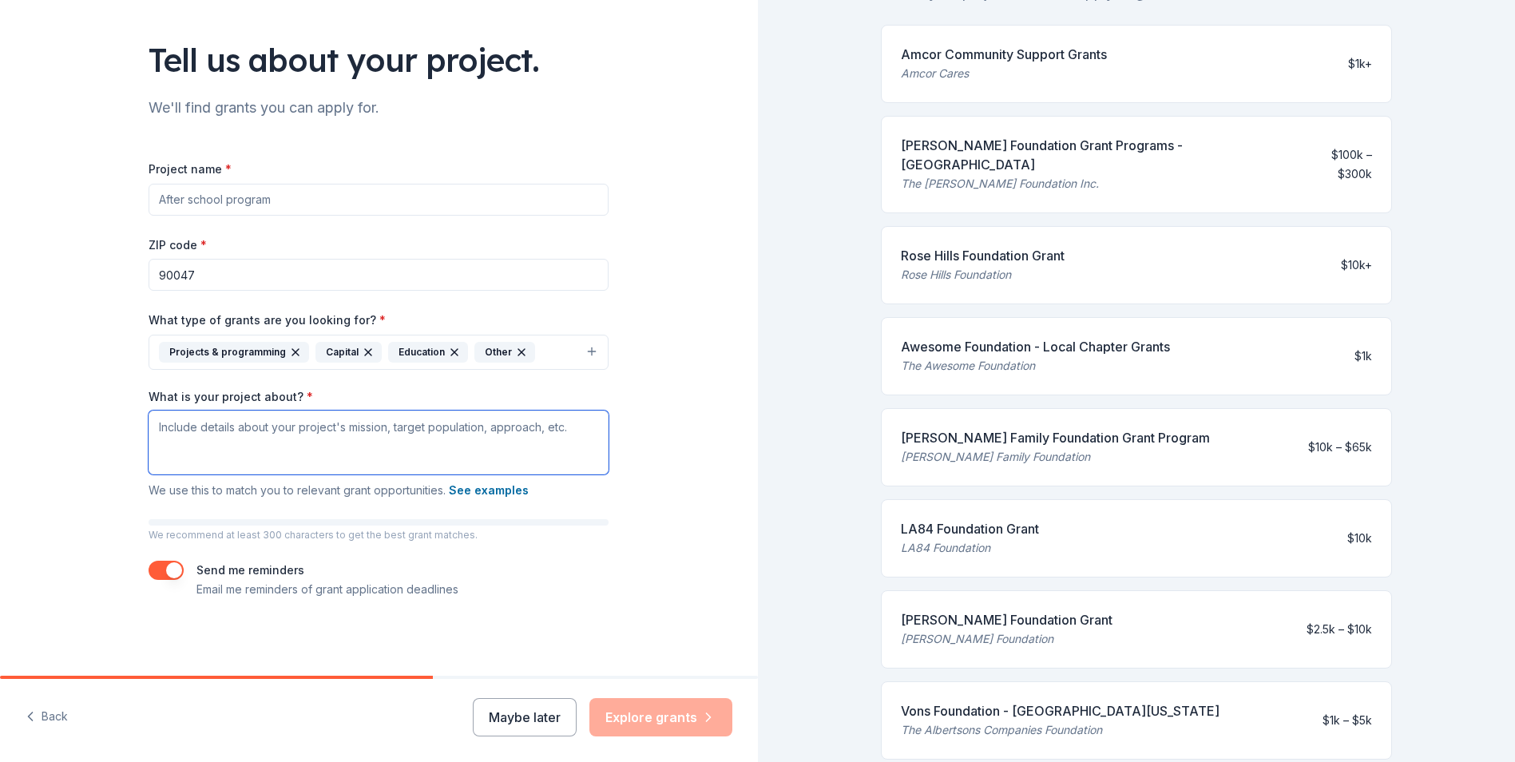
click at [394, 456] on textarea "What is your project about? *" at bounding box center [379, 442] width 460 height 64
click at [400, 450] on textarea "What is your project about? *" at bounding box center [379, 442] width 460 height 64
paste textarea "To enrich the lives of underserved, at-promise children, youth, and families th…"
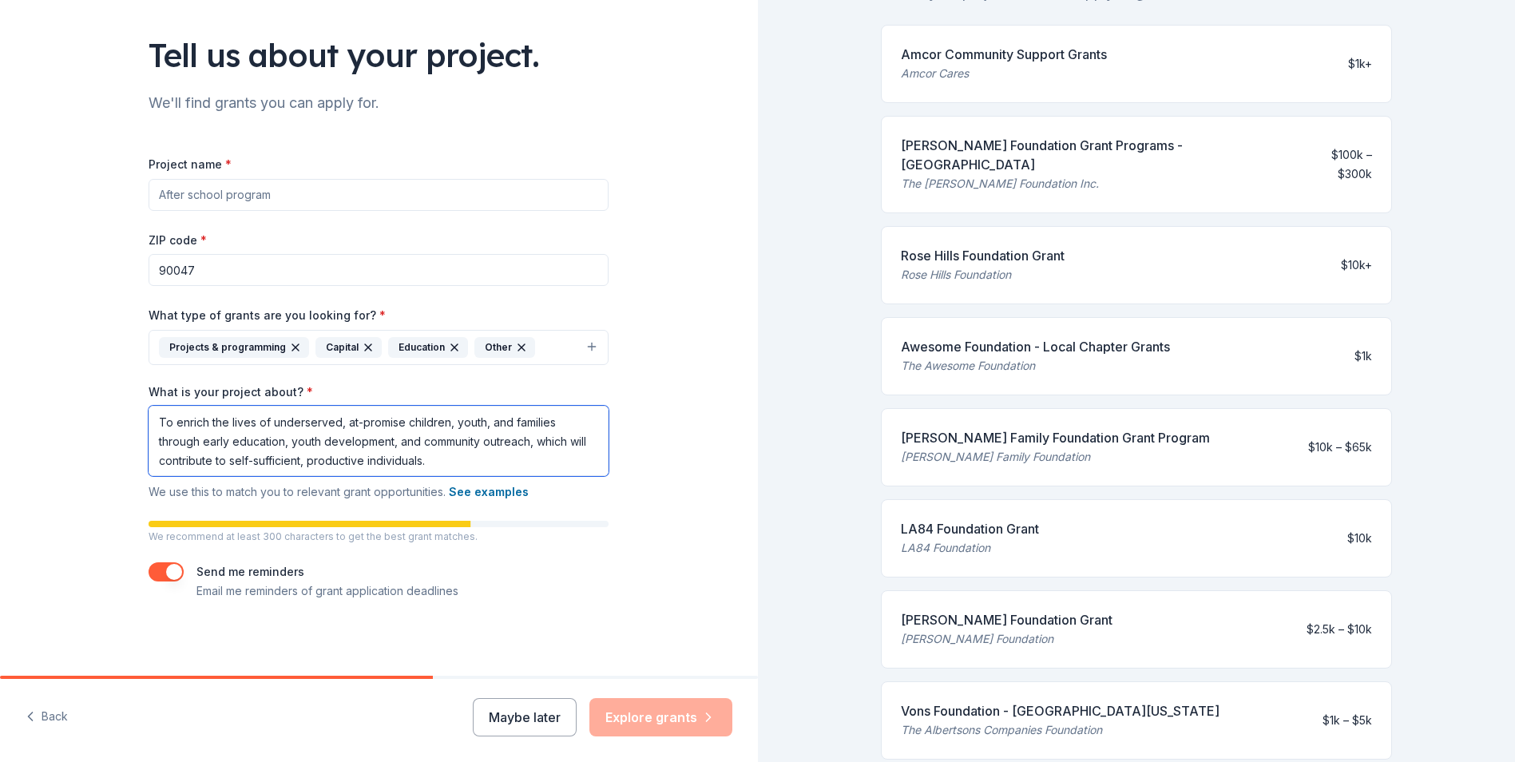
scroll to position [96, 0]
type textarea "To enrich the lives of underserved, at-promise children, youth, and families th…"
drag, startPoint x: 485, startPoint y: 465, endPoint x: 260, endPoint y: 488, distance: 227.2
click at [260, 488] on div "What is your project about? * To enrich the lives of underserved, at-promise ch…" at bounding box center [379, 441] width 460 height 118
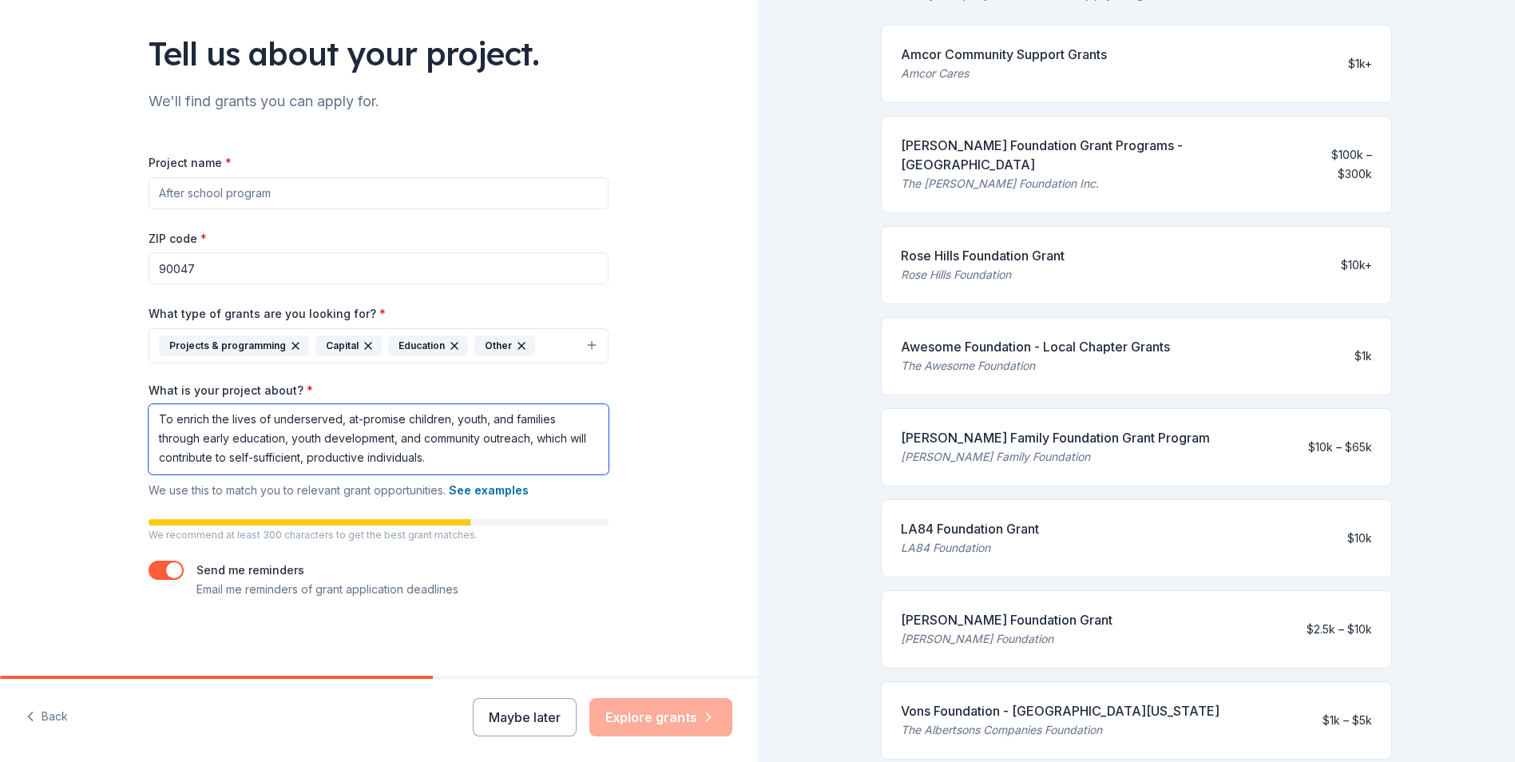
scroll to position [0, 0]
drag, startPoint x: 440, startPoint y: 448, endPoint x: 124, endPoint y: 418, distance: 317.6
click at [123, 417] on div "Tell us about your project. We'll find grants you can apply for. Project name *…" at bounding box center [378, 289] width 511 height 771
click at [469, 457] on textarea "To enrich the lives of underserved, at-promise children, youth, and families th…" at bounding box center [379, 439] width 460 height 70
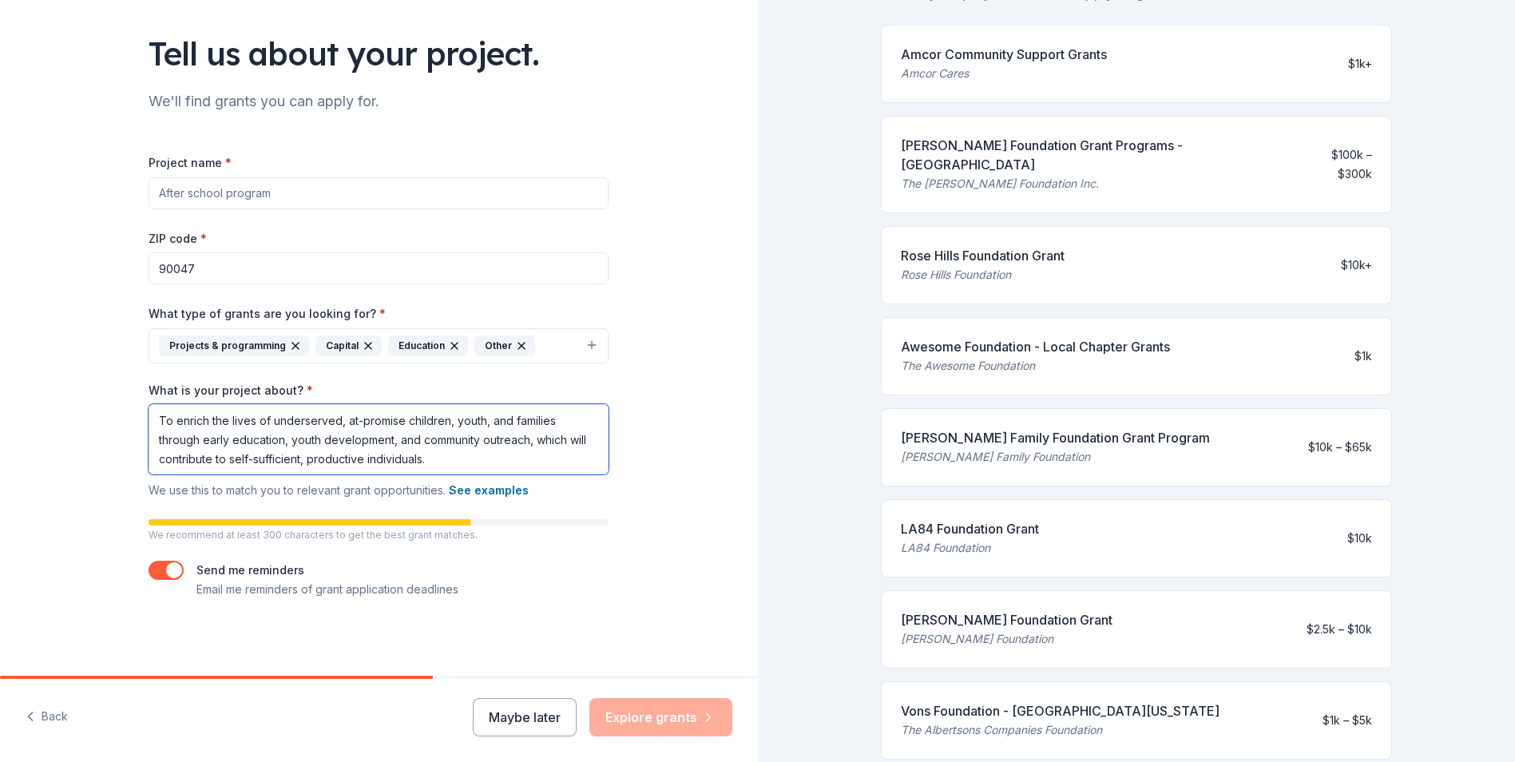
click at [469, 457] on textarea "To enrich the lives of underserved, at-promise children, youth, and families th…" at bounding box center [379, 439] width 460 height 70
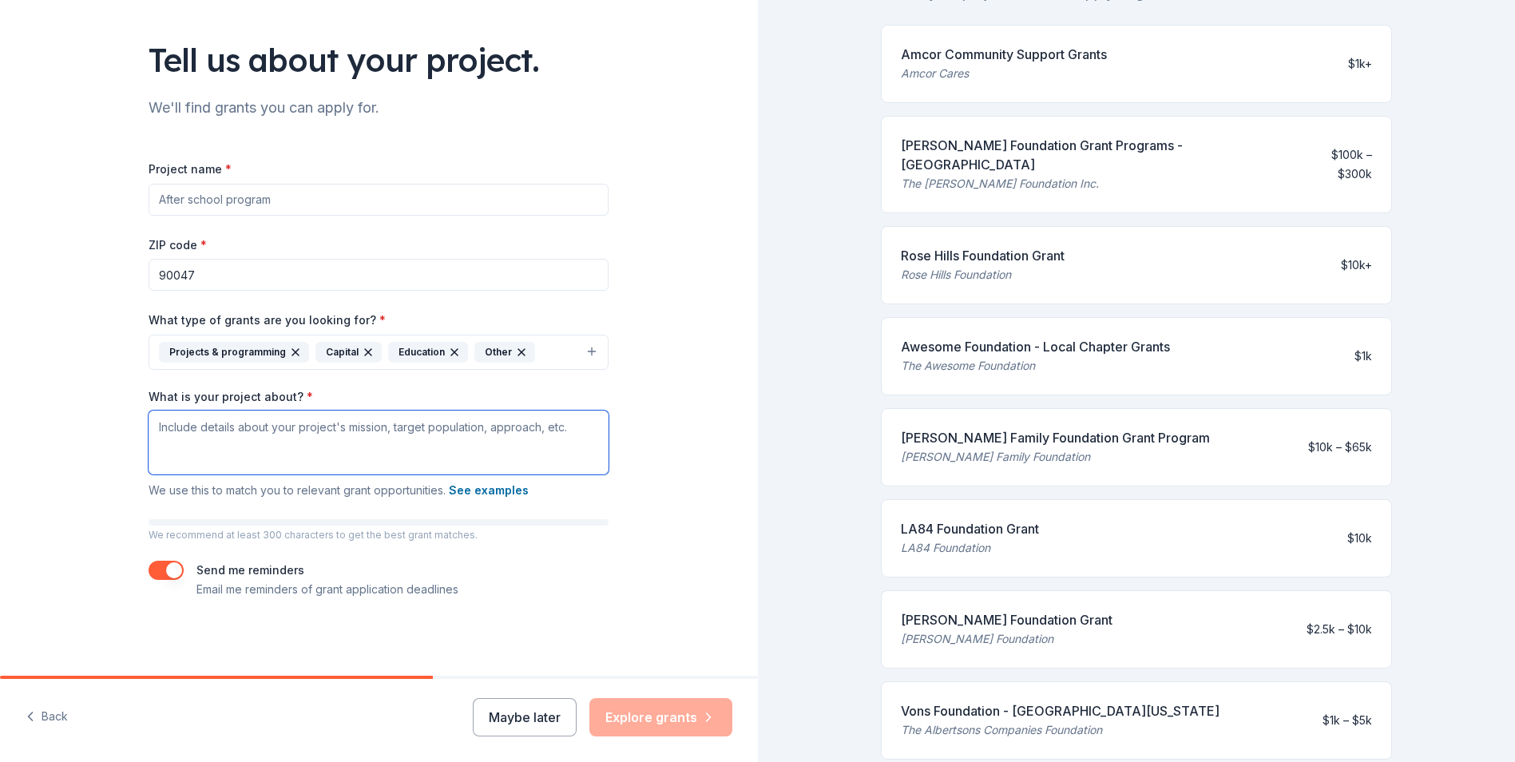
scroll to position [89, 0]
paste textarea "Our mission is to enrich the lives of underserved and at-promise children, yout…"
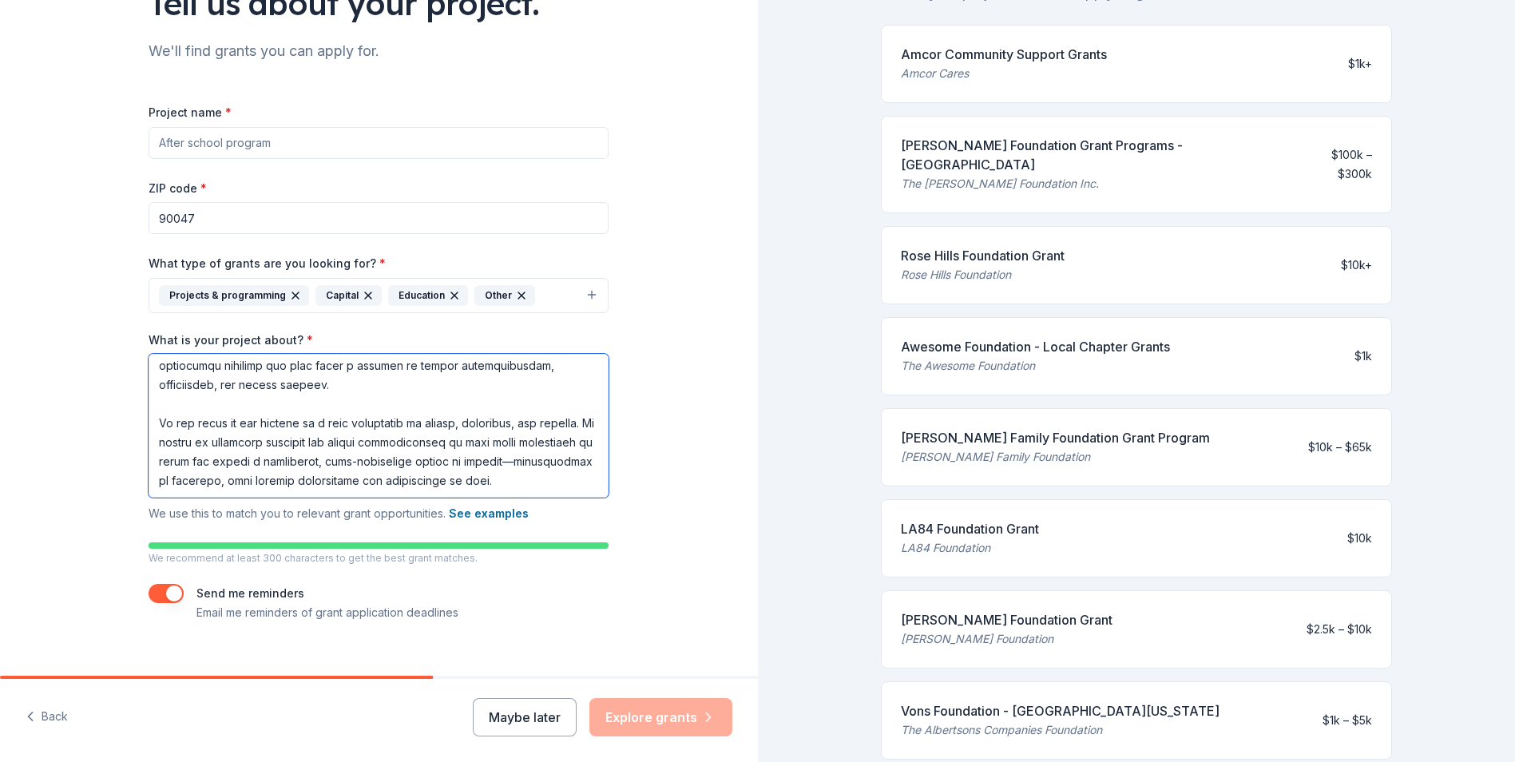
scroll to position [169, 0]
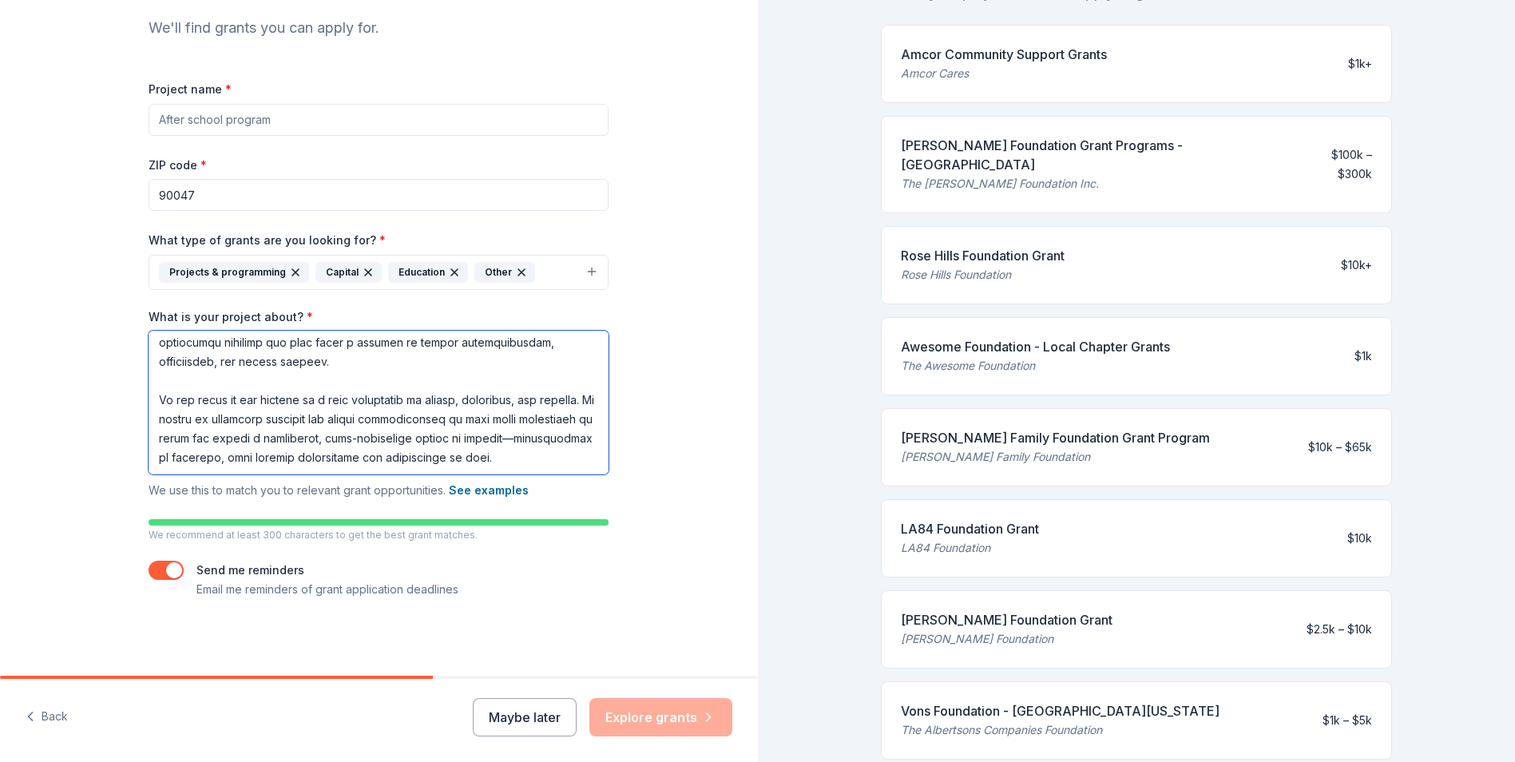
type textarea "Our mission is to enrich the lives of underserved and at-promise children, yout…"
click at [596, 577] on div "Send me reminders Email me reminders of grant application deadlines" at bounding box center [379, 580] width 460 height 38
click at [985, 174] on div "The [PERSON_NAME] Foundation Inc." at bounding box center [1094, 183] width 386 height 19
click at [1000, 145] on div "[PERSON_NAME] Foundation Grant Programs - [GEOGRAPHIC_DATA]" at bounding box center [1094, 155] width 386 height 38
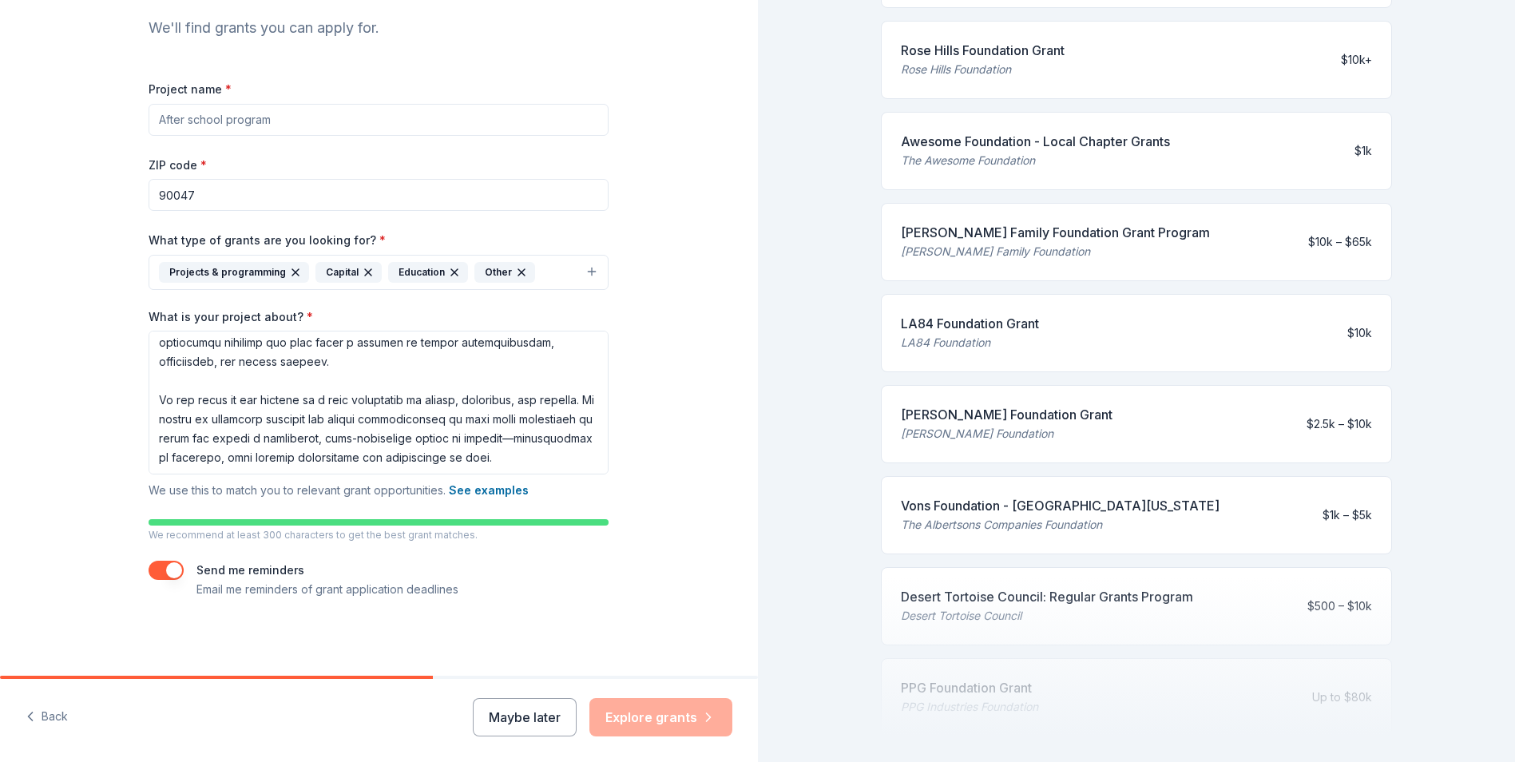
scroll to position [513, 0]
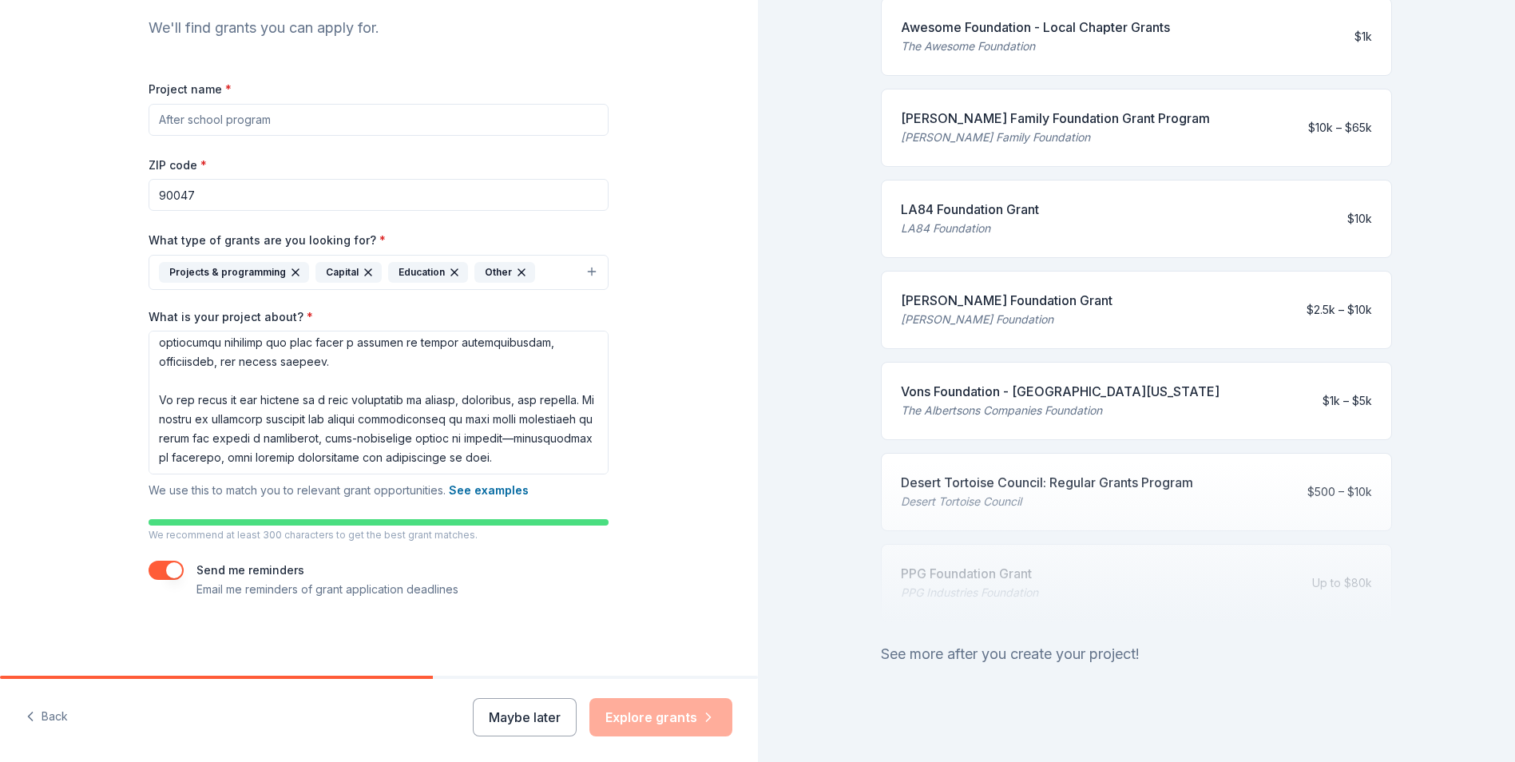
click at [1040, 641] on div "See more after you create your project!" at bounding box center [1136, 654] width 511 height 26
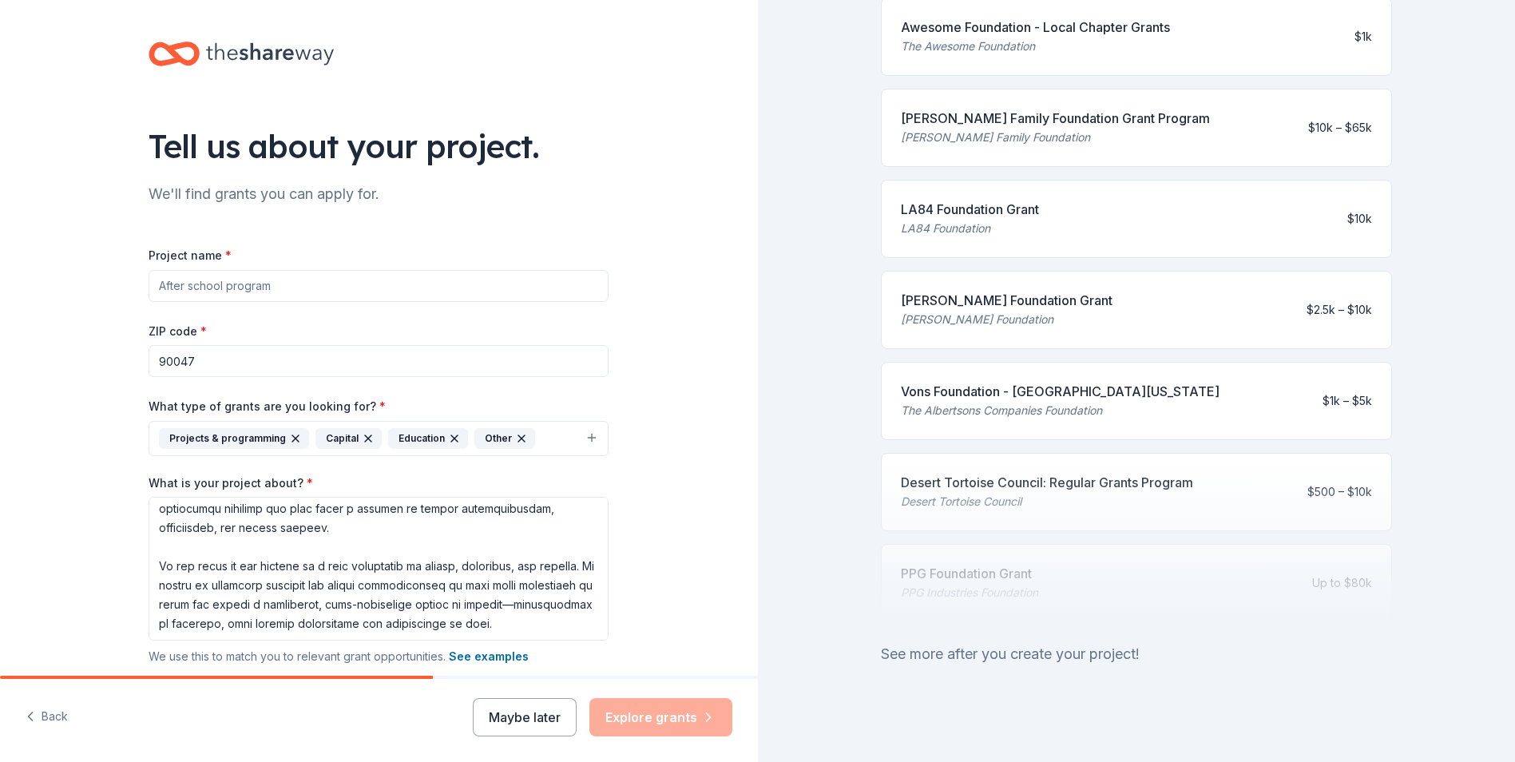
scroll to position [0, 0]
click at [295, 299] on input "Project name *" at bounding box center [379, 289] width 460 height 32
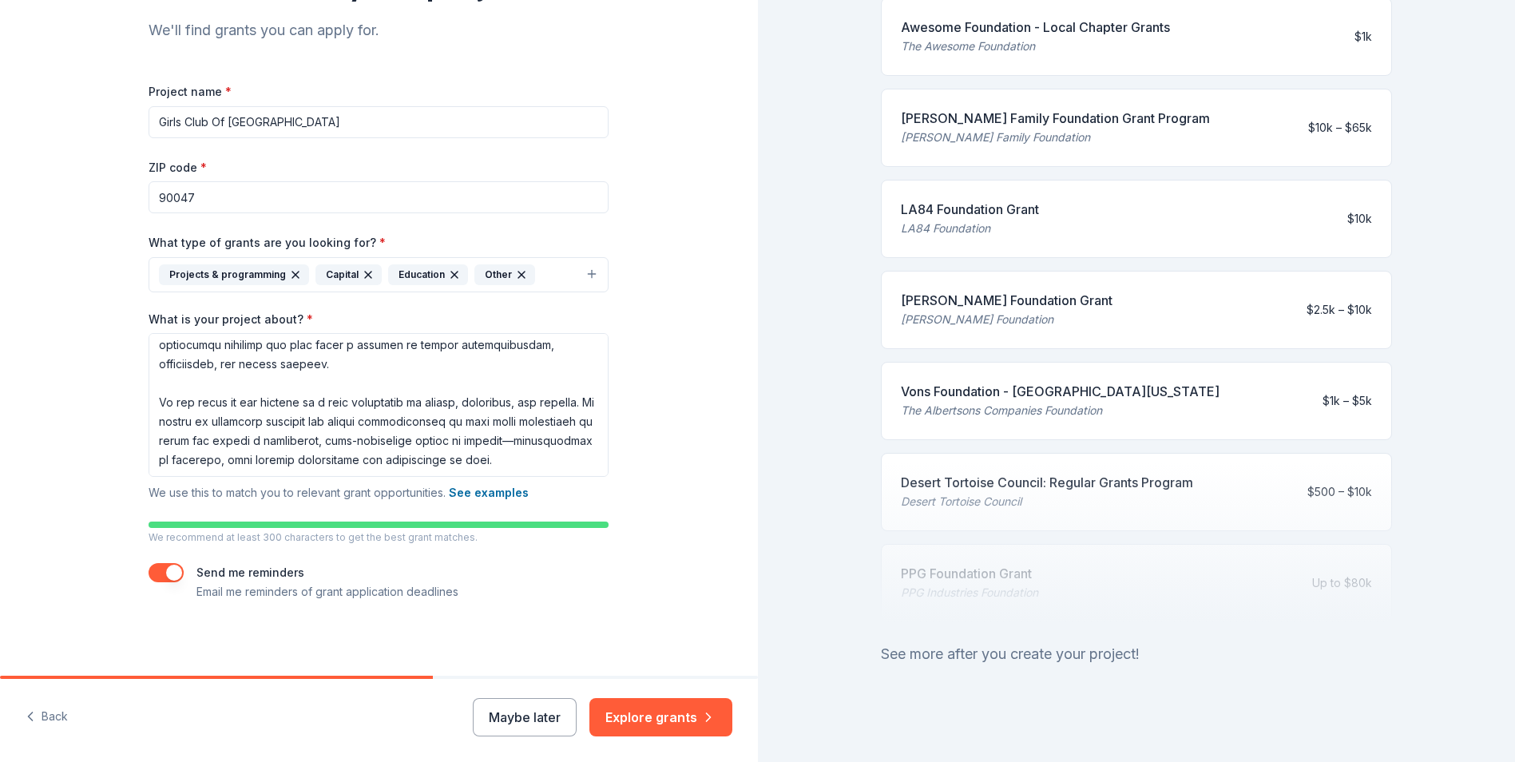
scroll to position [169, 0]
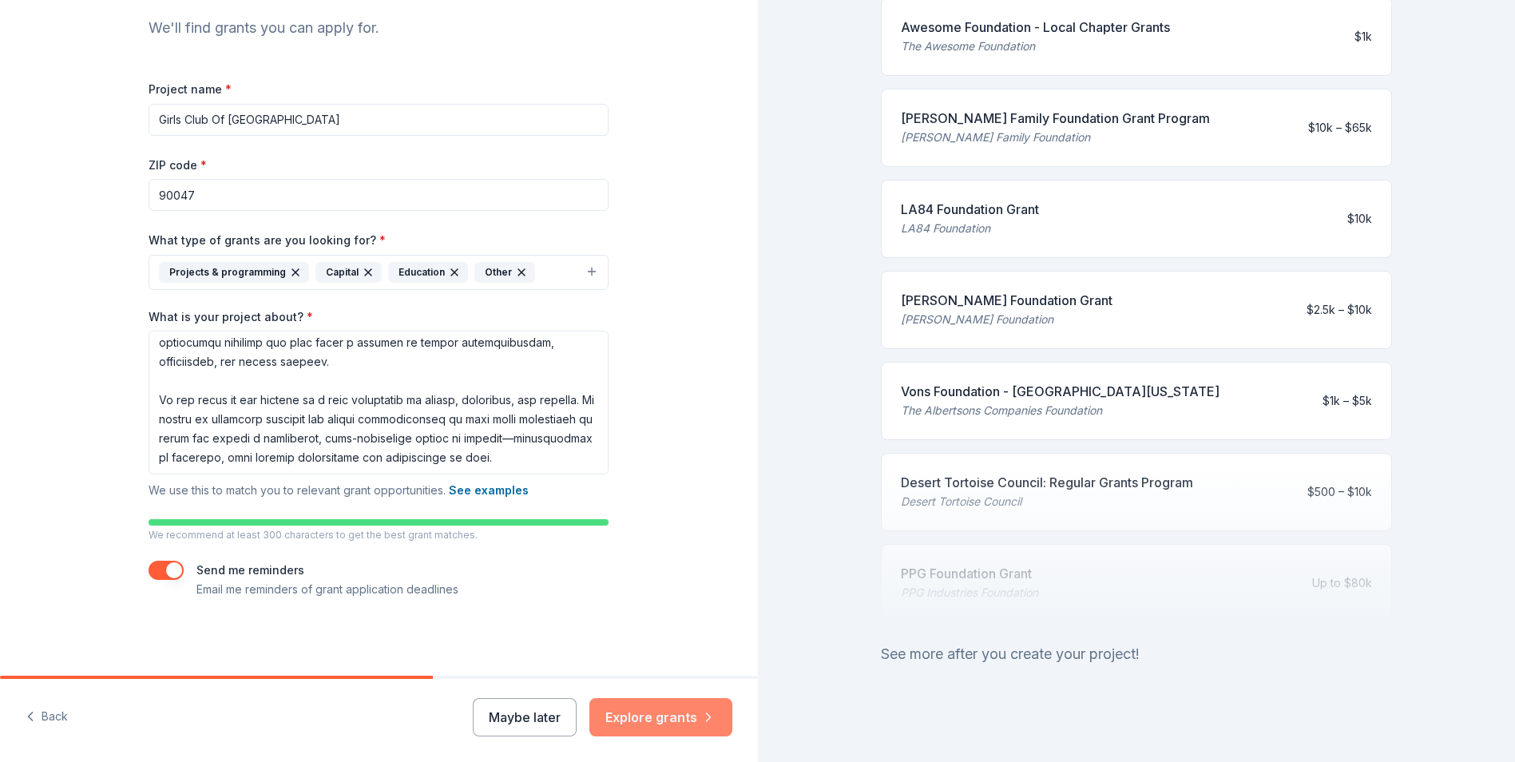
type input "Girls Club Of [GEOGRAPHIC_DATA]"
click at [643, 719] on button "Explore grants" at bounding box center [660, 717] width 143 height 38
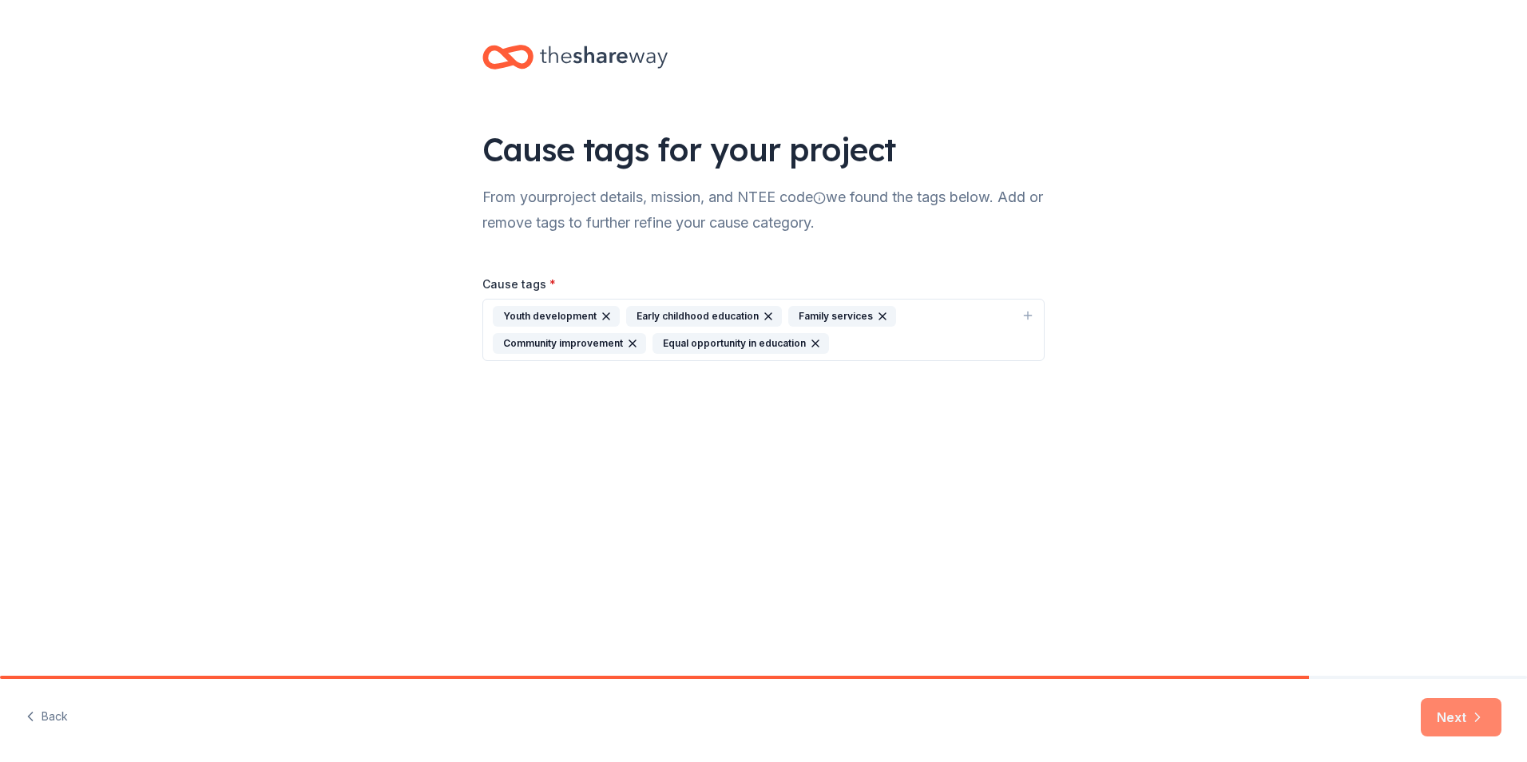
click at [1455, 727] on button "Next" at bounding box center [1460, 717] width 81 height 38
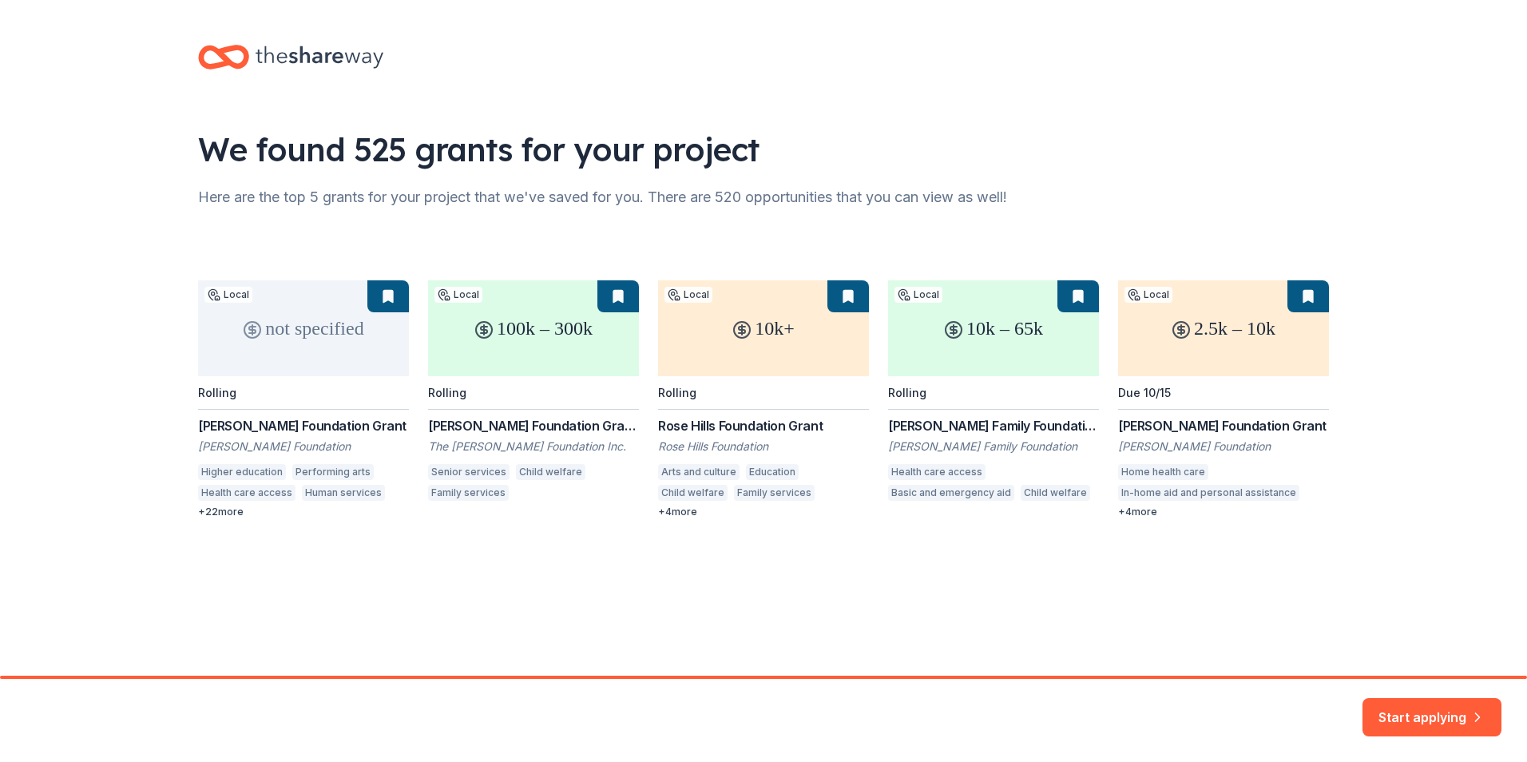
click at [271, 428] on div "not specified Local Rolling Ralph M. Parsons Foundation Grant Ralph M. Parsons …" at bounding box center [763, 399] width 1131 height 238
click at [310, 367] on div "not specified Local Rolling Ralph M. Parsons Foundation Grant Ralph M. Parsons …" at bounding box center [763, 399] width 1131 height 238
click at [1448, 716] on button "Start applying" at bounding box center [1431, 707] width 139 height 38
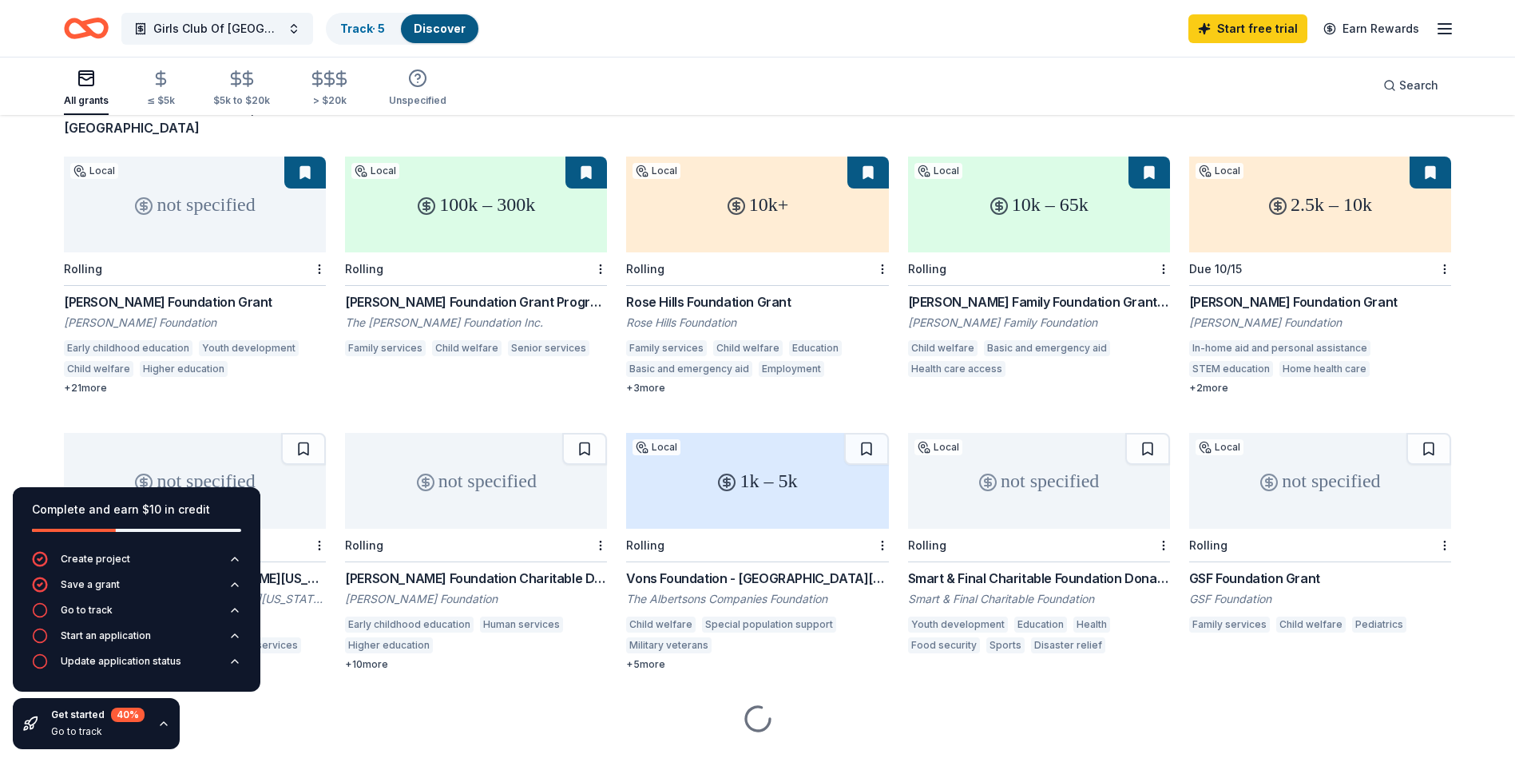
scroll to position [147, 0]
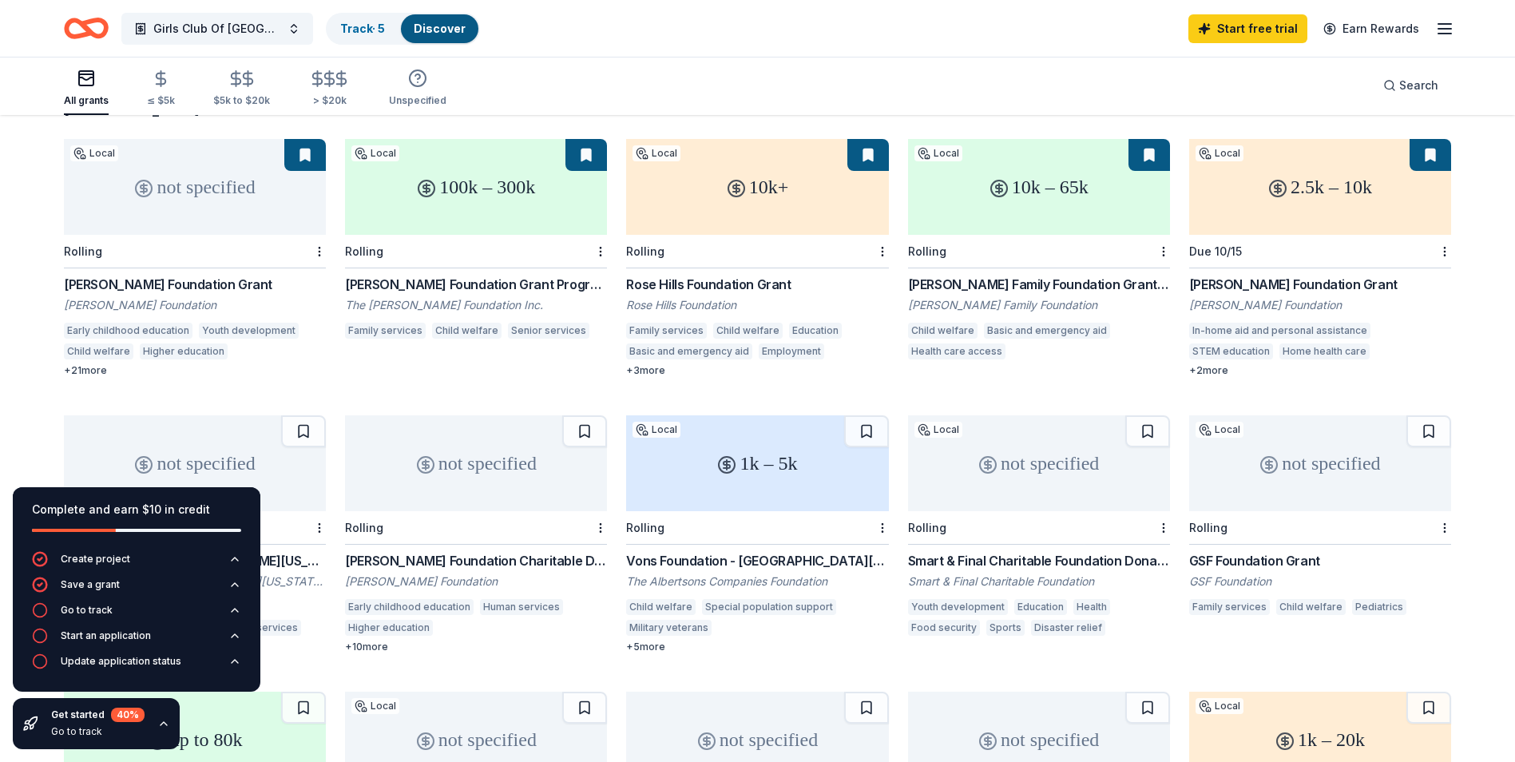
click at [481, 196] on div "100k – 300k" at bounding box center [476, 187] width 262 height 96
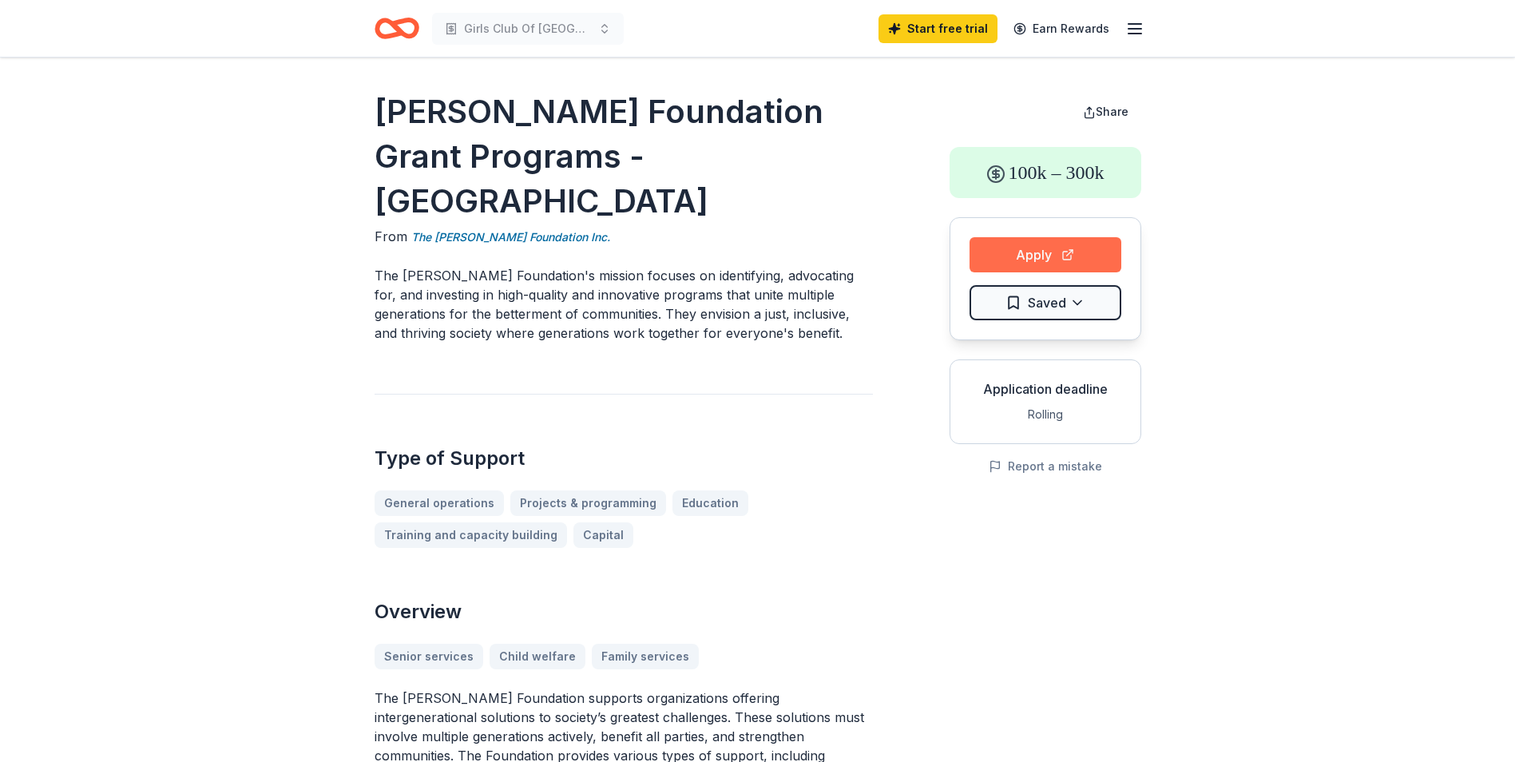
click at [1009, 262] on button "Apply" at bounding box center [1045, 254] width 152 height 35
